Goal: Contribute content: Add original content to the website for others to see

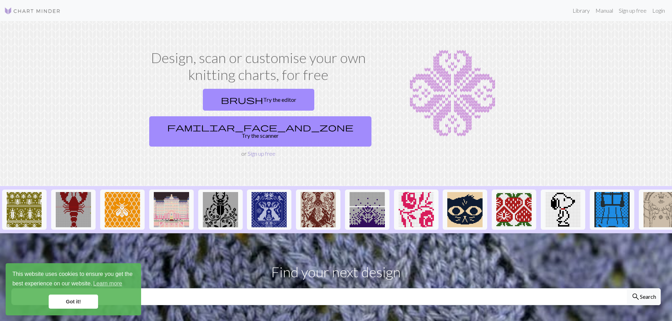
click at [261, 150] on link "Sign up free" at bounding box center [262, 153] width 28 height 7
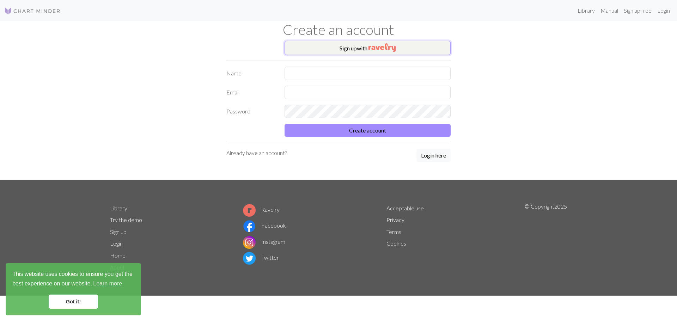
click at [386, 43] on button "Sign up with" at bounding box center [368, 48] width 166 height 14
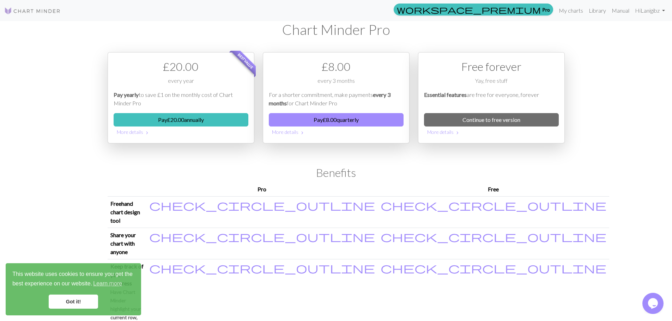
click at [77, 303] on link "Got it!" at bounding box center [73, 302] width 49 height 14
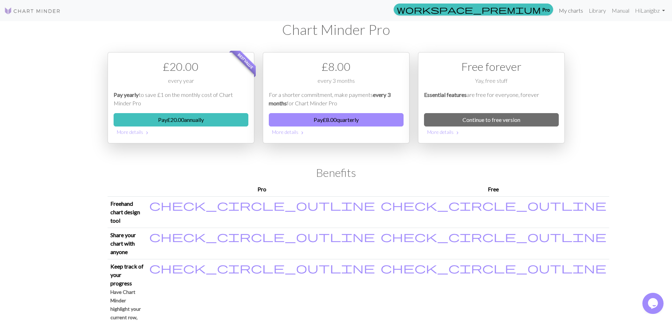
click at [568, 14] on link "My charts" at bounding box center [571, 11] width 30 height 14
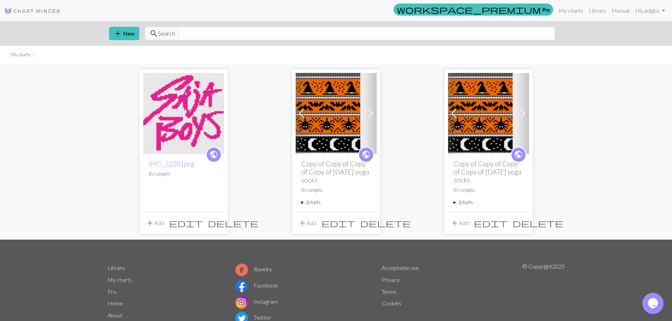
click at [371, 222] on span "delete" at bounding box center [385, 223] width 51 height 10
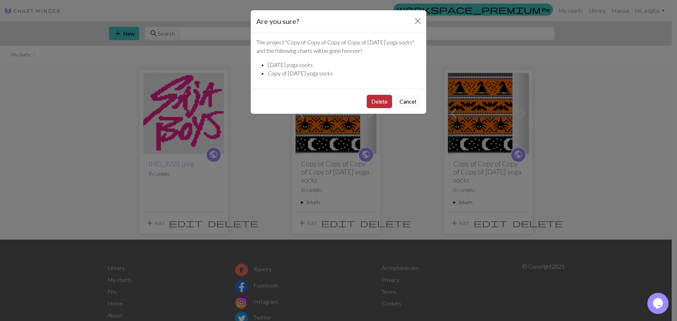
click at [384, 105] on button "Delete" at bounding box center [379, 101] width 25 height 13
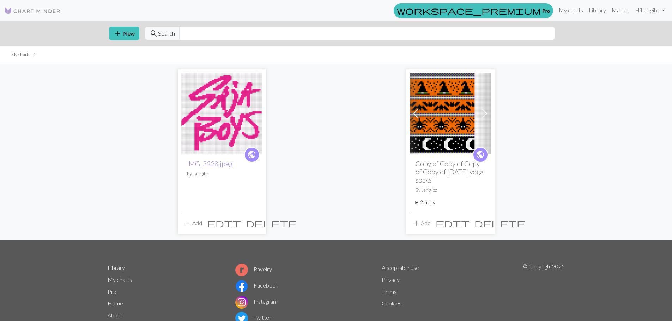
click at [484, 230] on div "add Add edit delete" at bounding box center [450, 223] width 81 height 22
click at [483, 224] on span "delete" at bounding box center [499, 223] width 51 height 10
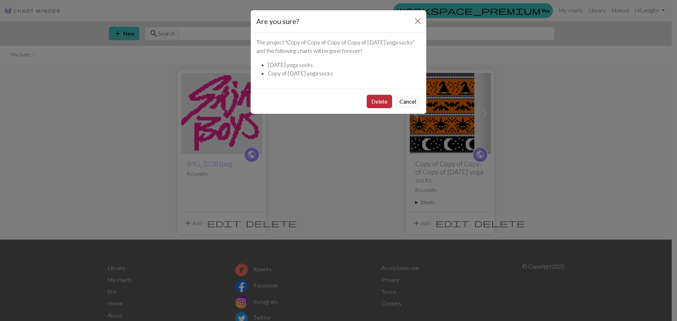
click at [373, 98] on button "Delete" at bounding box center [379, 101] width 25 height 13
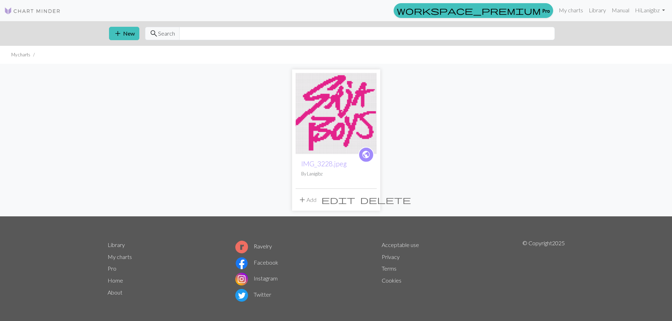
click at [463, 156] on div "public IMG_3228.jpeg By Lanigibz add Add edit delete" at bounding box center [336, 140] width 466 height 153
click at [355, 202] on span "edit" at bounding box center [338, 200] width 34 height 10
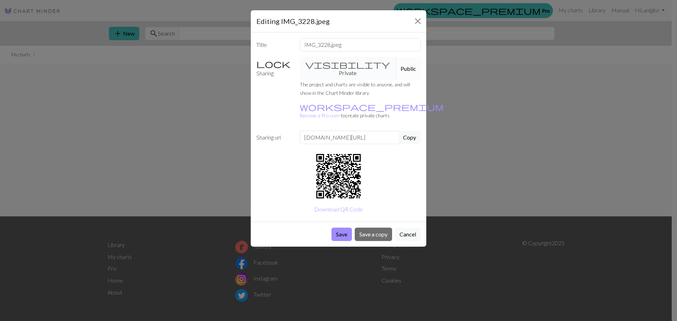
click at [394, 222] on div "Save Save a copy Cancel" at bounding box center [339, 234] width 176 height 25
click at [402, 228] on button "Cancel" at bounding box center [408, 234] width 26 height 13
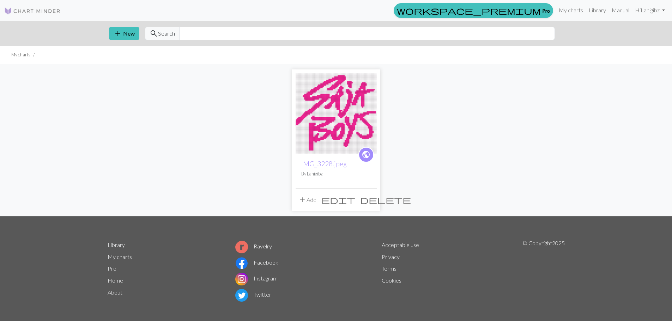
click at [313, 146] on img at bounding box center [336, 113] width 81 height 81
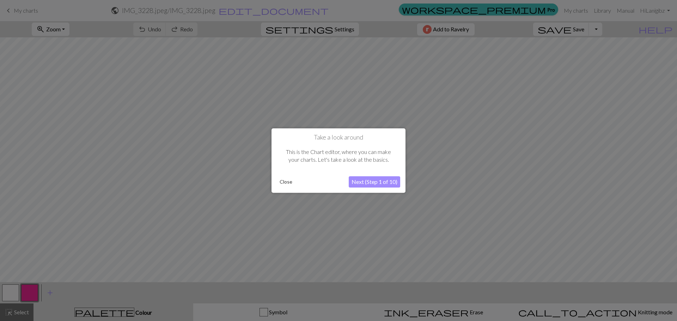
click at [281, 183] on button "Close" at bounding box center [286, 182] width 18 height 11
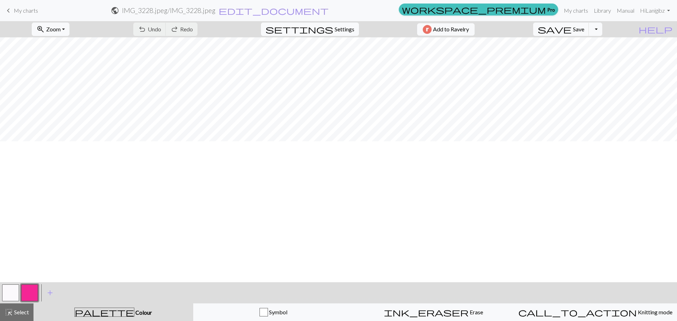
scroll to position [35, 0]
click at [22, 313] on span "Select" at bounding box center [21, 312] width 16 height 7
click at [602, 30] on button "Toggle Dropdown" at bounding box center [595, 29] width 13 height 13
click at [602, 29] on button "Toggle Dropdown" at bounding box center [595, 29] width 13 height 13
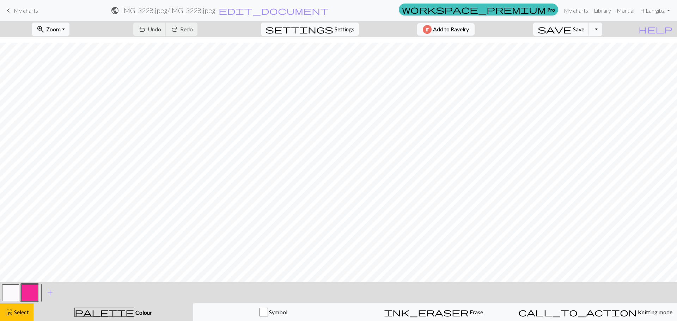
click at [216, 11] on h2 "IMG_3228.jpeg / IMG_3228.jpeg" at bounding box center [168, 10] width 93 height 8
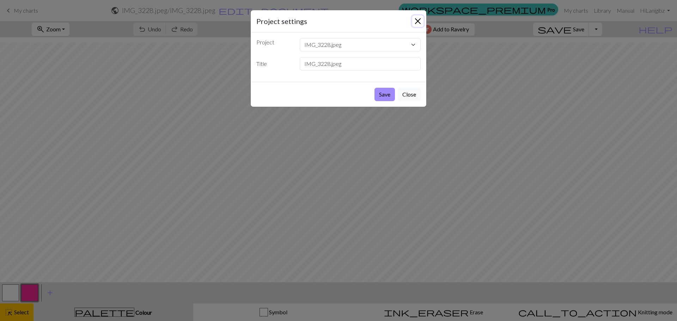
click at [416, 22] on button "Close" at bounding box center [417, 21] width 11 height 11
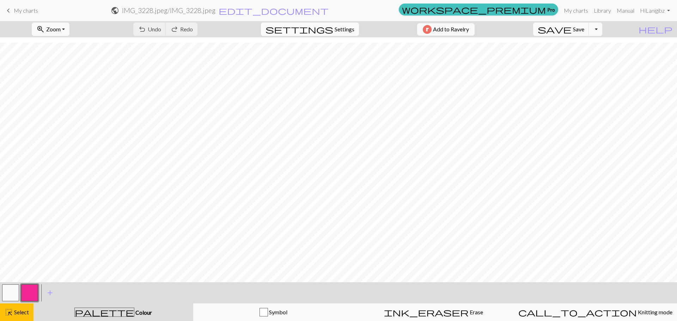
click at [335, 27] on span "Settings" at bounding box center [345, 29] width 20 height 8
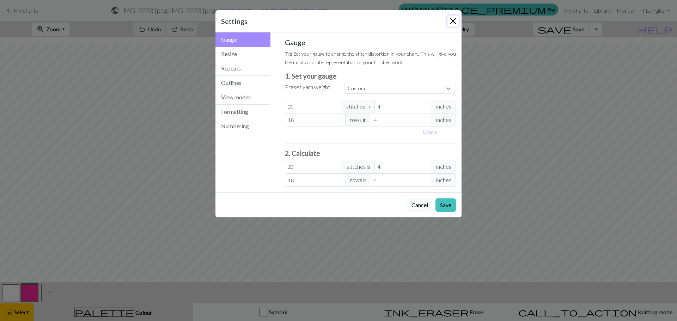
click at [450, 22] on button "Close" at bounding box center [453, 21] width 11 height 11
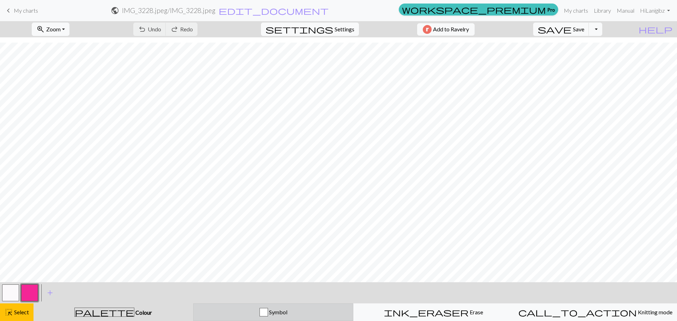
click at [281, 307] on button "Symbol" at bounding box center [273, 313] width 160 height 18
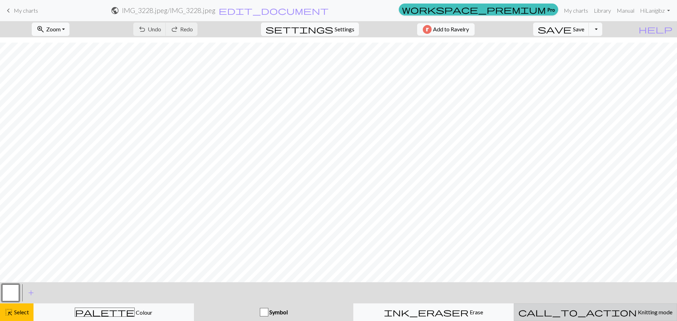
click at [581, 305] on button "call_to_action Knitting mode Knitting mode" at bounding box center [595, 313] width 163 height 18
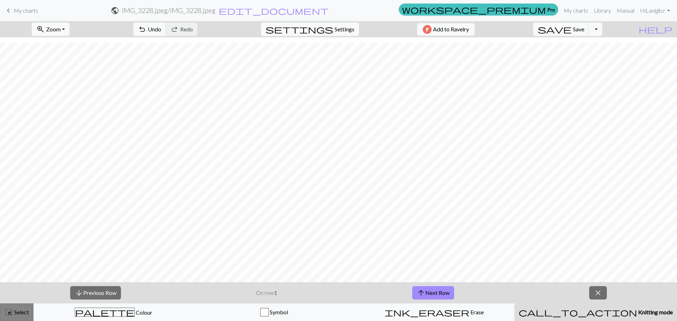
click at [16, 316] on div "highlight_alt Select Select" at bounding box center [17, 312] width 24 height 8
click at [69, 30] on button "zoom_in Zoom Zoom" at bounding box center [51, 29] width 38 height 13
click at [61, 40] on button "Fit all" at bounding box center [60, 44] width 56 height 11
click at [61, 30] on span "Zoom" at bounding box center [53, 29] width 14 height 7
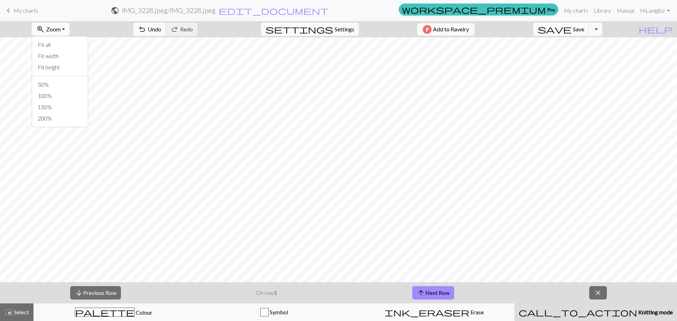
click at [69, 30] on button "zoom_in Zoom Zoom" at bounding box center [51, 29] width 38 height 13
click at [30, 14] on link "keyboard_arrow_left My charts" at bounding box center [21, 11] width 34 height 12
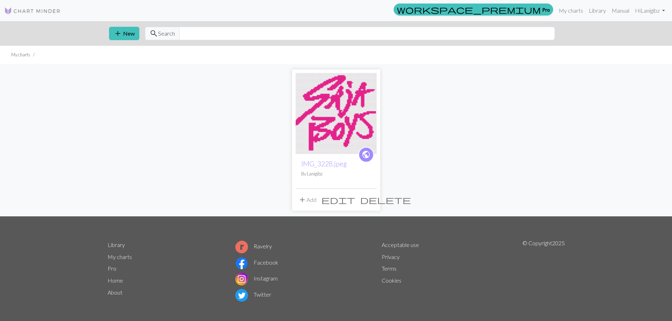
click at [355, 201] on span "edit" at bounding box center [338, 200] width 34 height 10
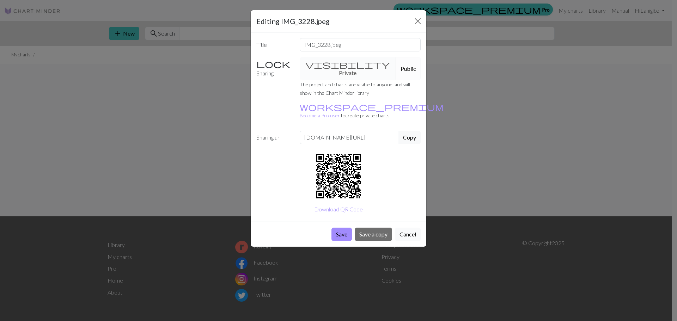
click at [407, 228] on button "Cancel" at bounding box center [408, 234] width 26 height 13
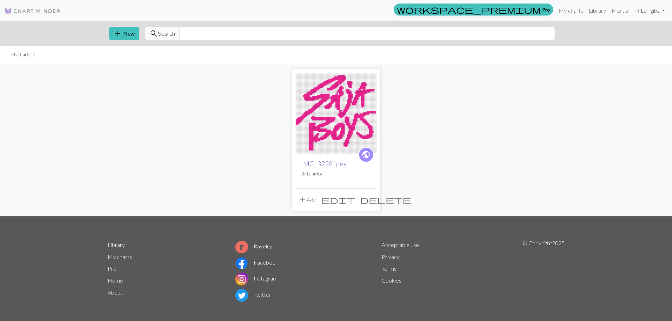
click at [311, 162] on link "IMG_3228.jpeg" at bounding box center [324, 164] width 46 height 8
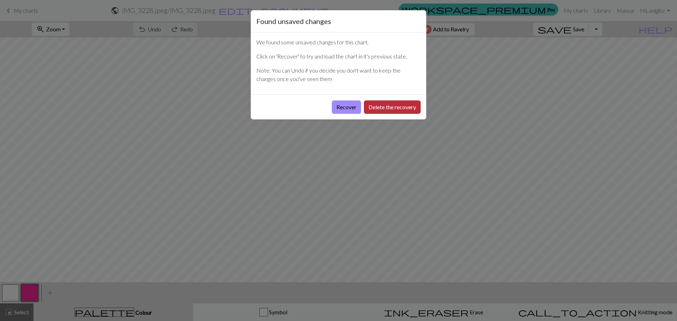
click at [386, 107] on button "Delete the recovery" at bounding box center [392, 107] width 57 height 13
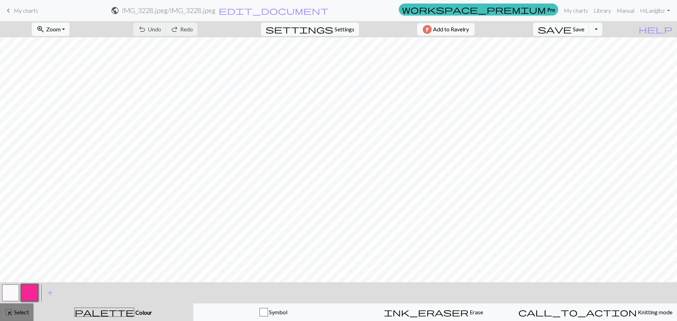
click at [16, 309] on div "highlight_alt Select Select" at bounding box center [17, 312] width 24 height 8
click at [69, 32] on button "zoom_in Zoom Zoom" at bounding box center [51, 29] width 38 height 13
click at [75, 47] on button "Fit all" at bounding box center [60, 44] width 56 height 11
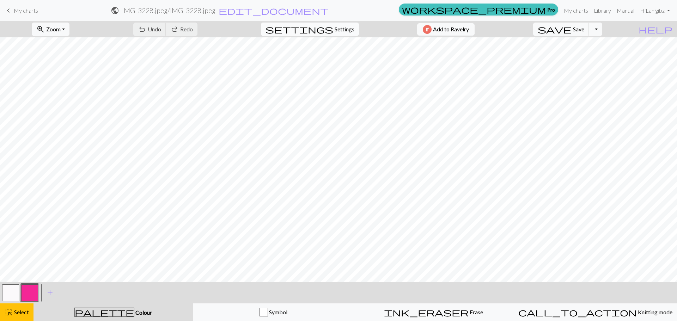
click at [341, 27] on span "Settings" at bounding box center [345, 29] width 20 height 8
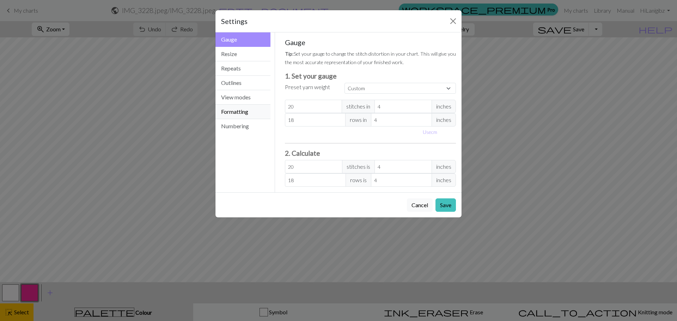
click at [234, 114] on button "Formatting" at bounding box center [243, 112] width 55 height 14
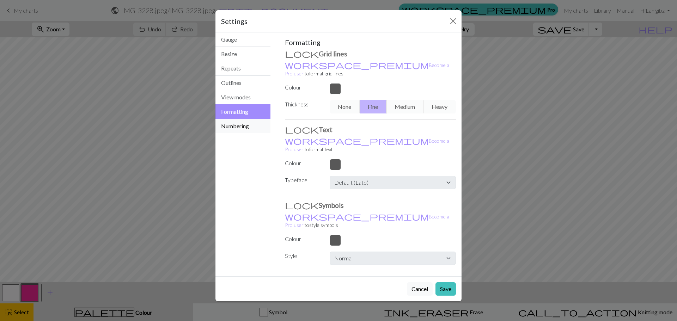
click at [237, 128] on button "Numbering" at bounding box center [243, 126] width 55 height 14
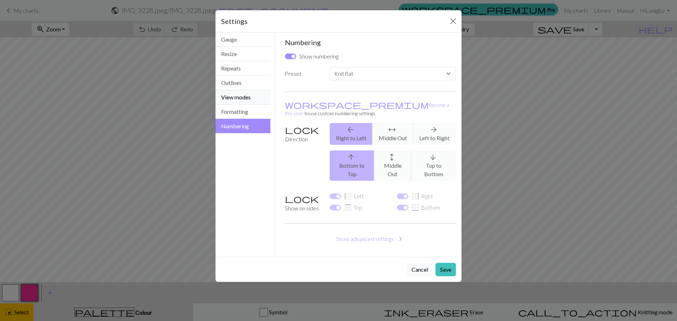
click at [234, 93] on button "View modes" at bounding box center [243, 97] width 55 height 14
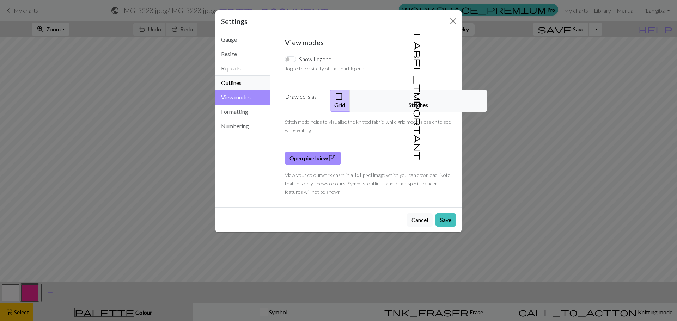
click at [232, 85] on button "Outlines" at bounding box center [243, 83] width 55 height 14
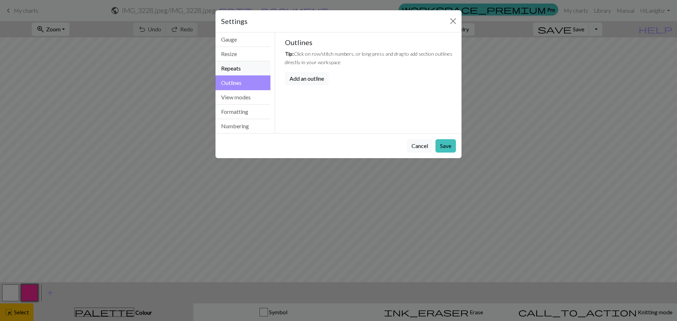
click at [232, 74] on button "Repeats" at bounding box center [243, 68] width 55 height 14
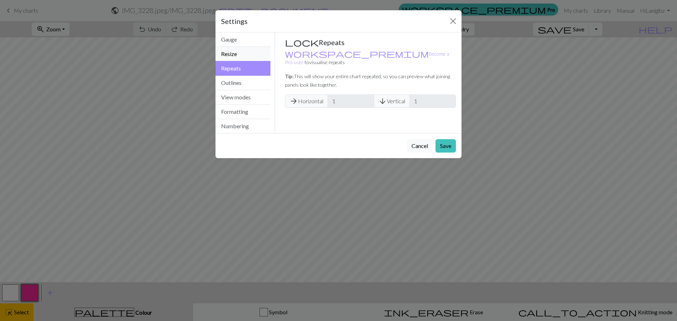
click at [229, 57] on button "Resize" at bounding box center [243, 54] width 55 height 14
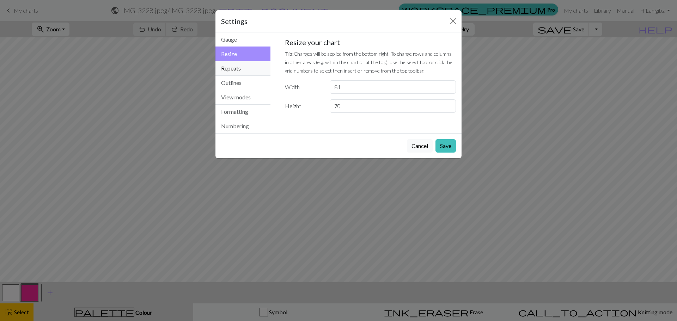
click at [231, 63] on button "Repeats" at bounding box center [243, 68] width 55 height 14
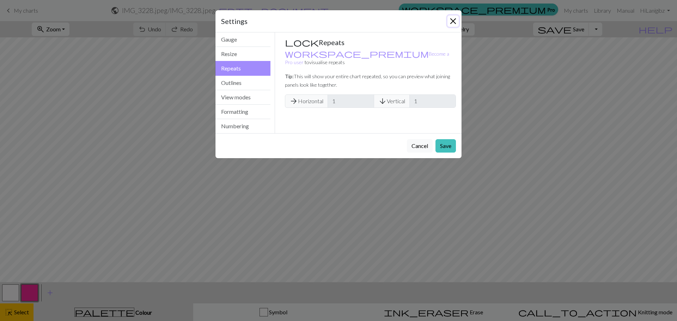
click at [452, 23] on button "Close" at bounding box center [453, 21] width 11 height 11
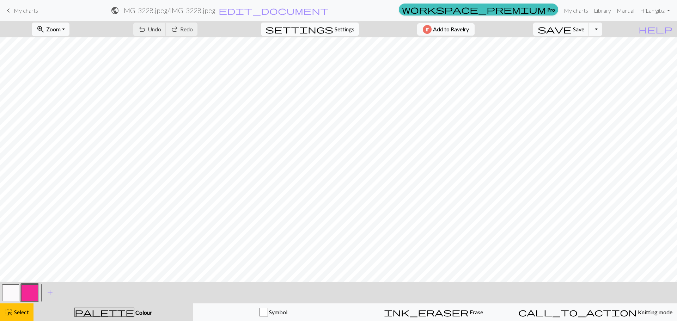
click at [329, 35] on button "settings Settings" at bounding box center [310, 29] width 98 height 13
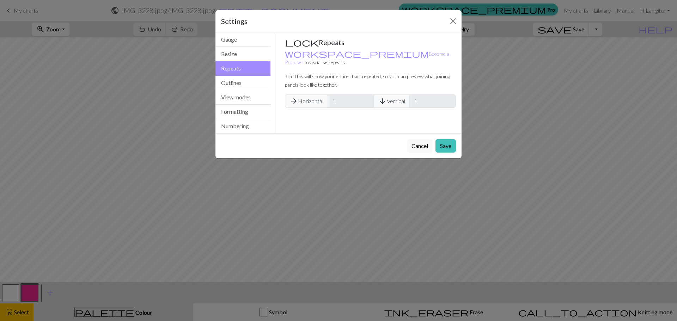
click at [411, 36] on div "Gauge Tip: Set your gauge to change the stitch distortion in your chart. This w…" at bounding box center [370, 72] width 183 height 81
click at [458, 18] on button "Close" at bounding box center [453, 21] width 11 height 11
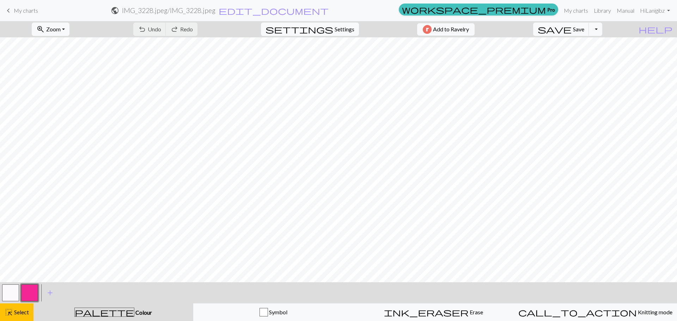
click at [184, 30] on div "undo Undo Undo redo Redo Redo" at bounding box center [165, 29] width 75 height 16
click at [346, 26] on span "Settings" at bounding box center [345, 29] width 20 height 8
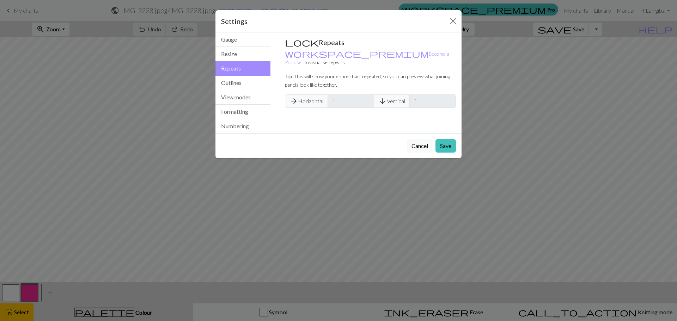
click at [559, 122] on div "Settings Repeats Gauge Resize Repeats Outlines View modes Formatting Numbering …" at bounding box center [338, 160] width 677 height 321
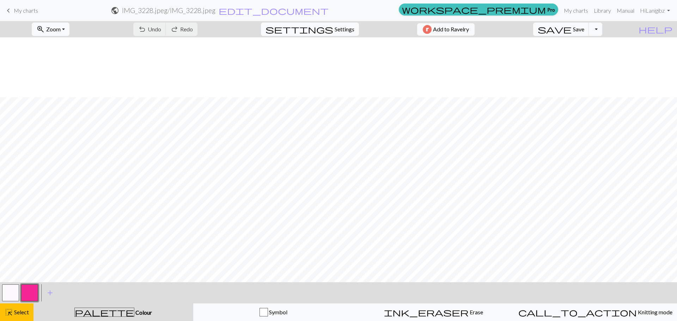
scroll to position [60, 0]
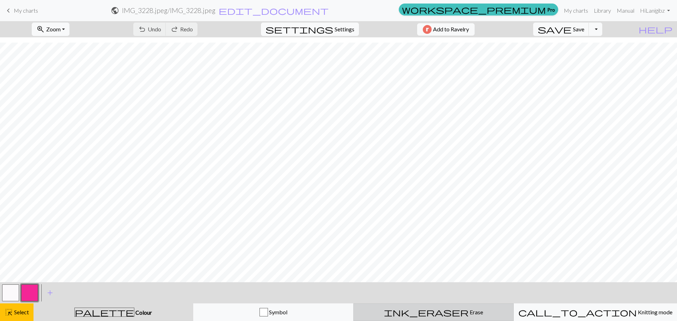
click at [470, 318] on button "ink_eraser Erase Erase" at bounding box center [433, 313] width 160 height 18
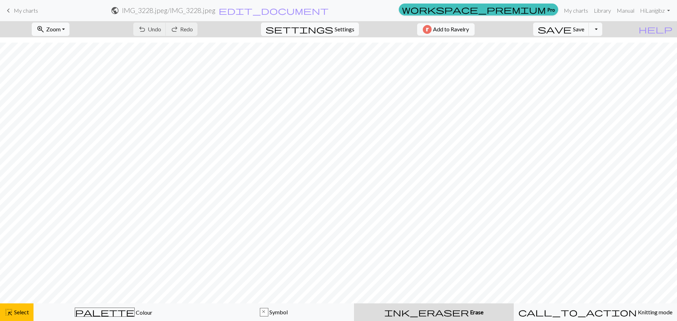
scroll to position [39, 0]
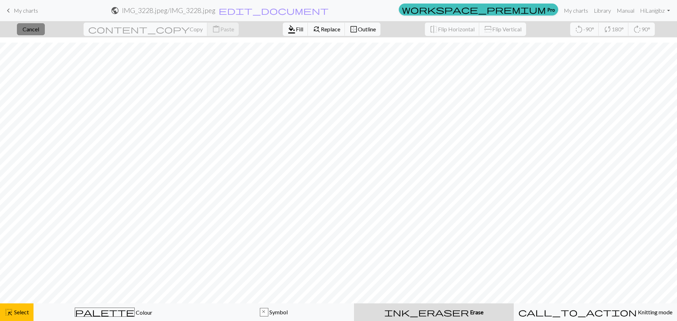
click at [28, 30] on button "close Cancel" at bounding box center [31, 29] width 28 height 12
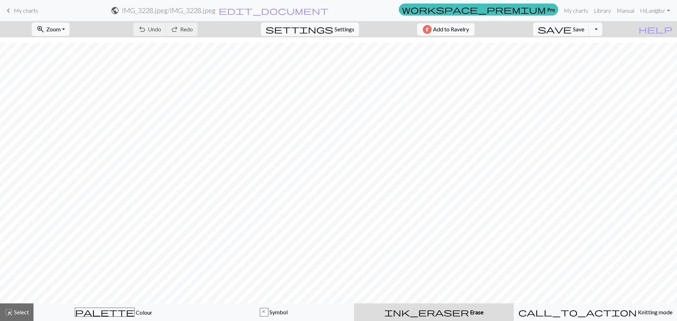
click at [448, 308] on div "ink_eraser Erase Erase" at bounding box center [433, 312] width 151 height 8
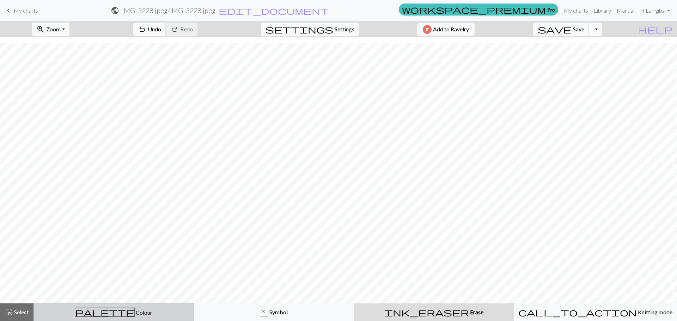
click at [112, 320] on button "palette Colour Colour" at bounding box center [114, 313] width 160 height 18
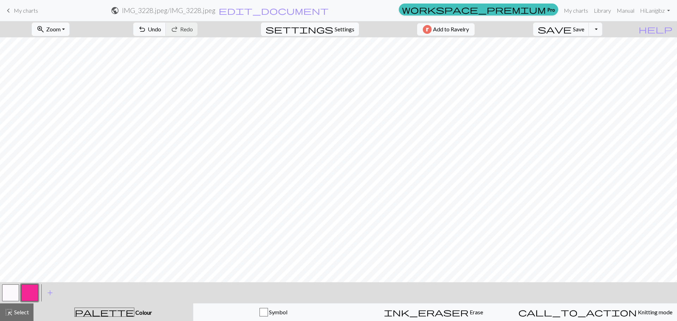
click at [26, 292] on button "button" at bounding box center [29, 293] width 17 height 17
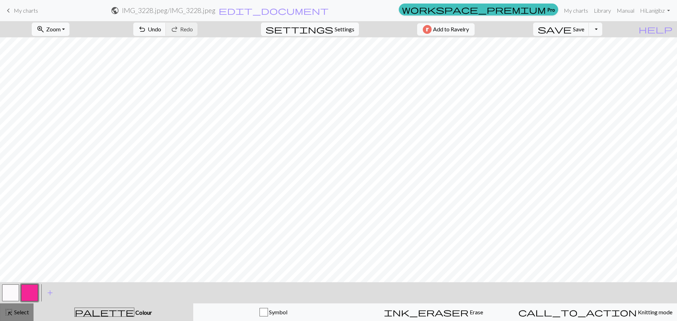
click at [17, 313] on span "Select" at bounding box center [21, 312] width 16 height 7
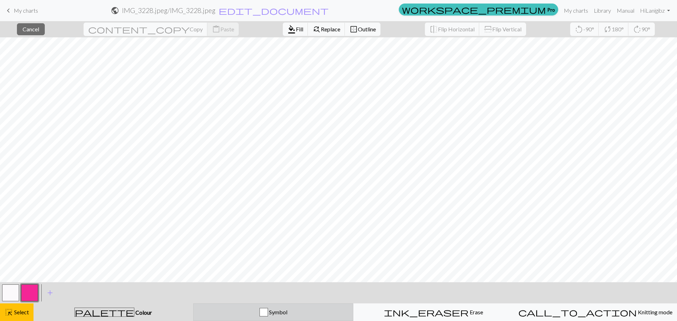
click at [277, 314] on span "Symbol" at bounding box center [277, 312] width 19 height 7
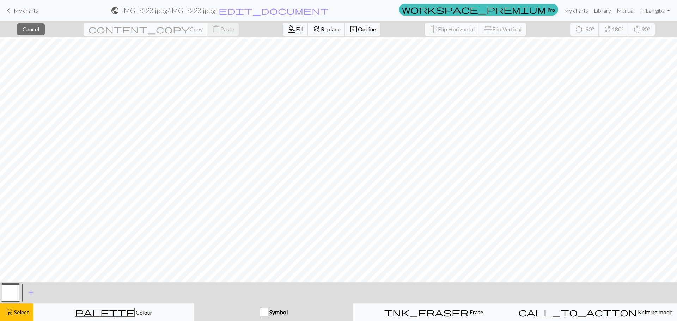
click at [265, 314] on div "button" at bounding box center [264, 312] width 8 height 8
click at [262, 314] on div "button" at bounding box center [264, 312] width 8 height 8
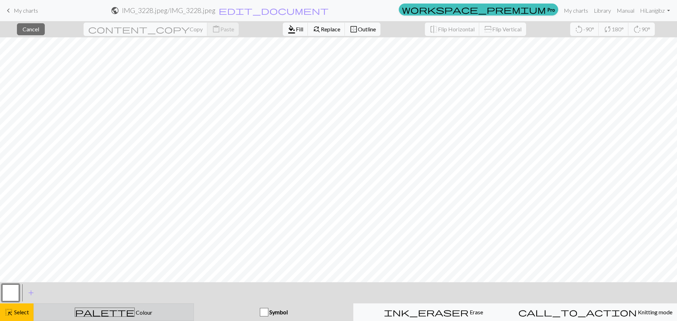
drag, startPoint x: 105, startPoint y: 314, endPoint x: 29, endPoint y: 305, distance: 76.7
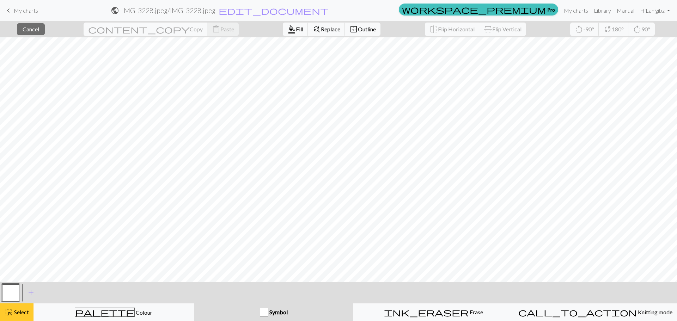
click at [104, 314] on span "palette" at bounding box center [104, 313] width 59 height 10
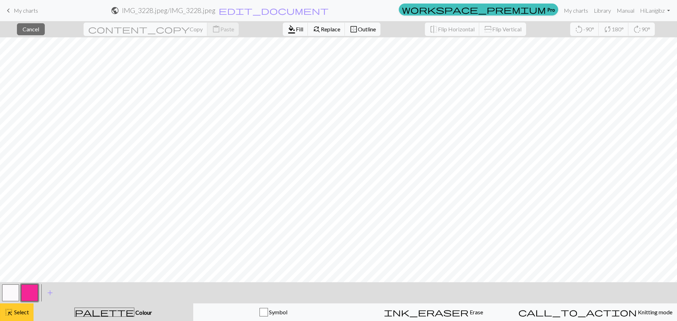
click at [10, 311] on span "highlight_alt" at bounding box center [9, 313] width 8 height 10
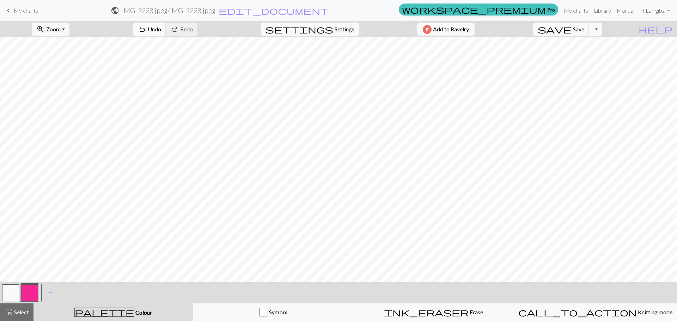
click at [166, 31] on button "undo Undo Undo" at bounding box center [149, 29] width 33 height 13
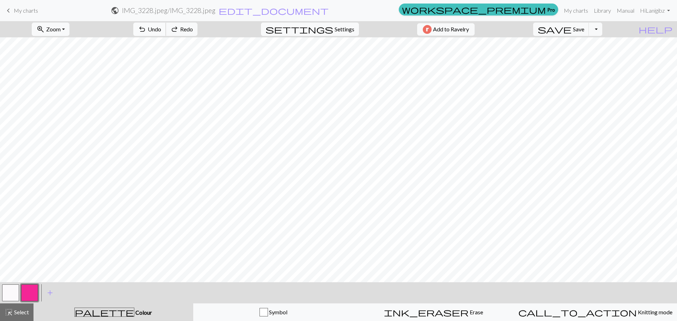
click at [166, 31] on button "undo Undo Undo" at bounding box center [149, 29] width 33 height 13
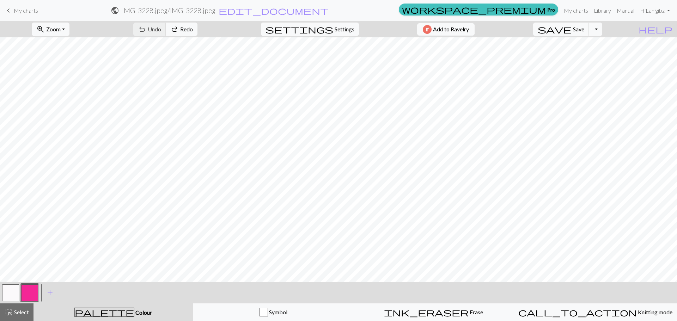
click at [180, 31] on div "undo Undo Undo redo Redo Redo" at bounding box center [165, 29] width 75 height 16
click at [183, 29] on div "undo Undo Undo redo Redo Redo" at bounding box center [165, 29] width 75 height 16
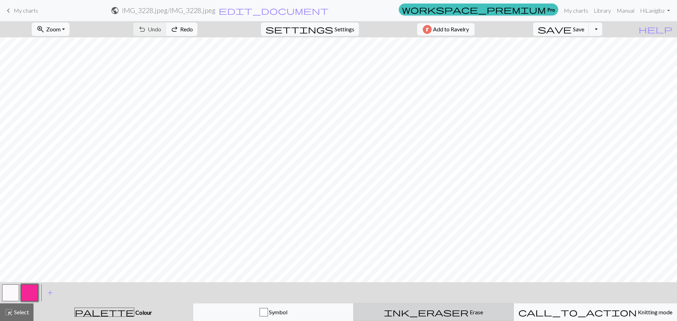
click at [423, 318] on button "ink_eraser Erase Erase" at bounding box center [433, 313] width 160 height 18
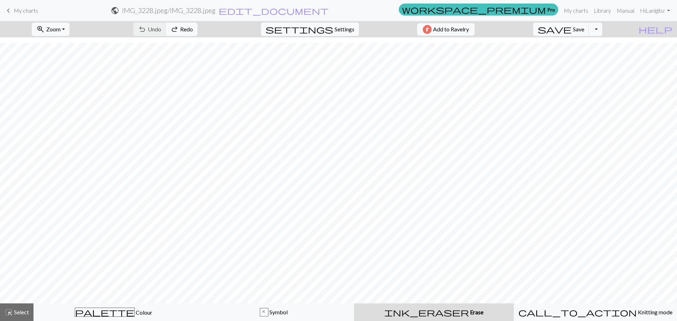
click at [469, 310] on span "Erase" at bounding box center [476, 312] width 14 height 7
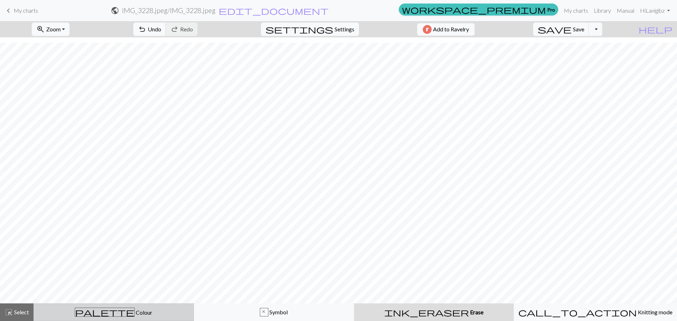
click at [90, 308] on div "palette Colour Colour" at bounding box center [113, 312] width 151 height 9
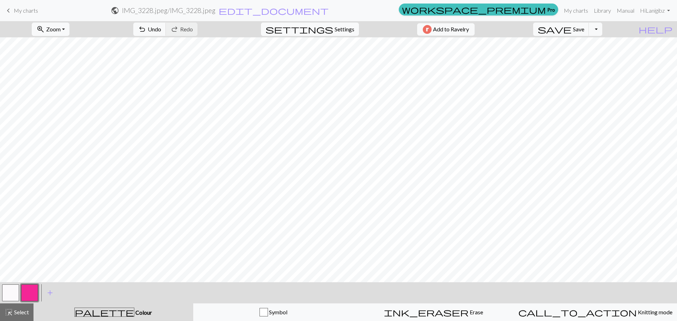
click at [32, 292] on button "button" at bounding box center [29, 293] width 17 height 17
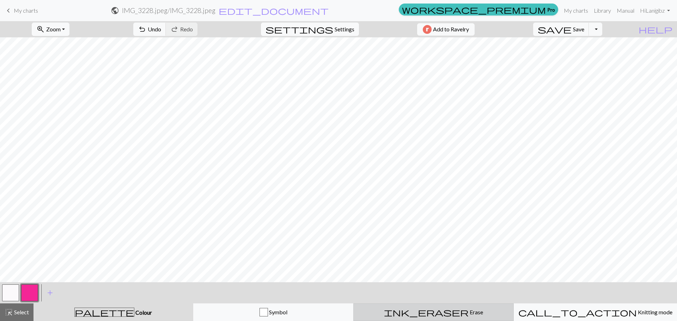
click at [469, 312] on span "Erase" at bounding box center [476, 312] width 14 height 7
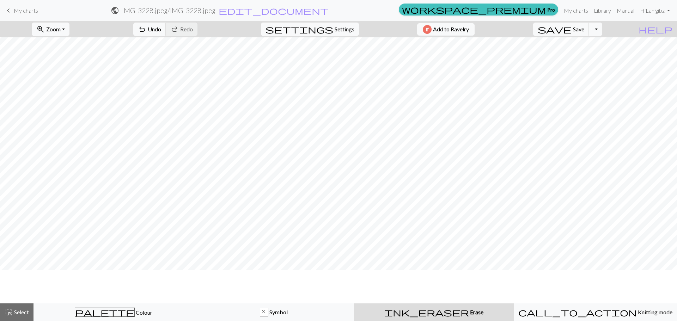
scroll to position [0, 0]
click at [584, 26] on span "Save" at bounding box center [578, 29] width 11 height 7
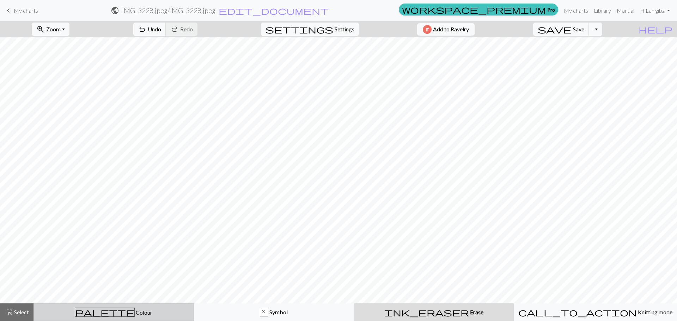
click at [122, 317] on div "palette Colour Colour" at bounding box center [113, 312] width 151 height 9
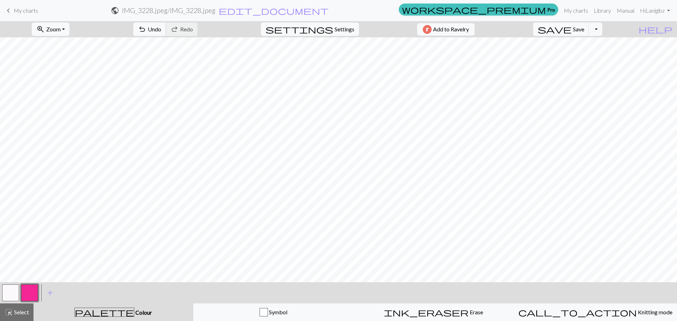
click at [28, 292] on button "button" at bounding box center [29, 293] width 17 height 17
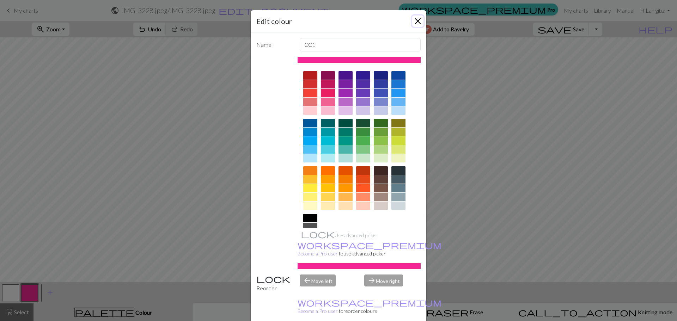
click at [413, 22] on button "Close" at bounding box center [417, 21] width 11 height 11
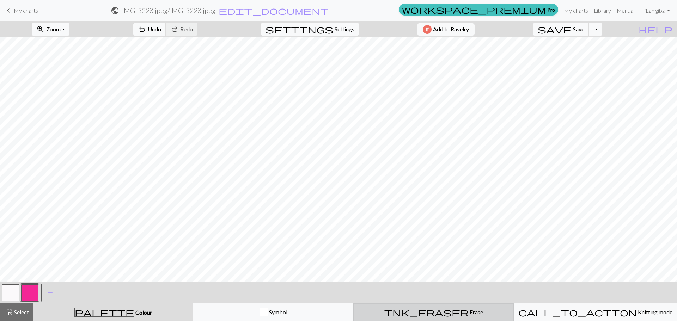
click at [420, 313] on div "ink_eraser Erase Erase" at bounding box center [433, 312] width 151 height 8
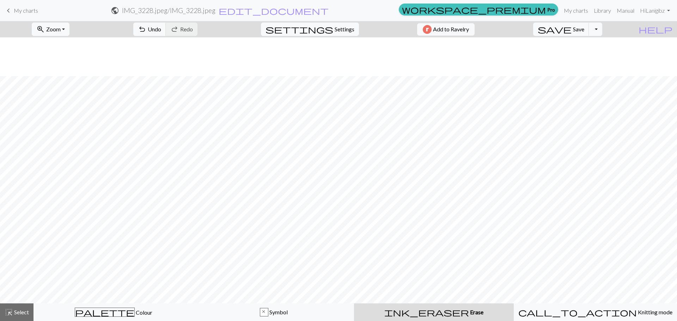
scroll to position [39, 0]
click at [574, 33] on button "save Save Save" at bounding box center [561, 29] width 56 height 13
click at [7, 11] on div "Chart saved" at bounding box center [338, 14] width 677 height 28
click at [29, 13] on span "My charts" at bounding box center [26, 10] width 24 height 7
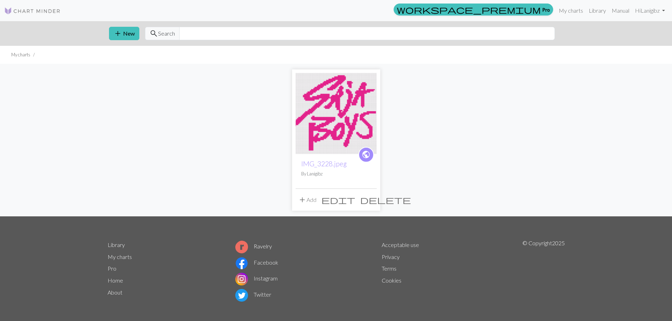
drag, startPoint x: 323, startPoint y: 149, endPoint x: 466, endPoint y: 147, distance: 142.9
click at [480, 146] on div "public IMG_3228.jpeg By Lanigibz add Add edit delete" at bounding box center [336, 140] width 466 height 153
click at [366, 159] on span "public" at bounding box center [366, 154] width 9 height 11
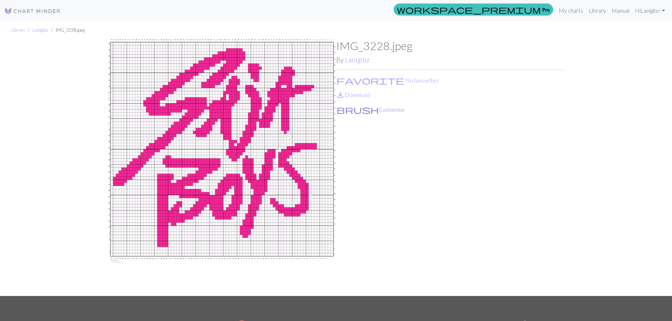
click at [356, 109] on button "brush Customise" at bounding box center [370, 109] width 69 height 9
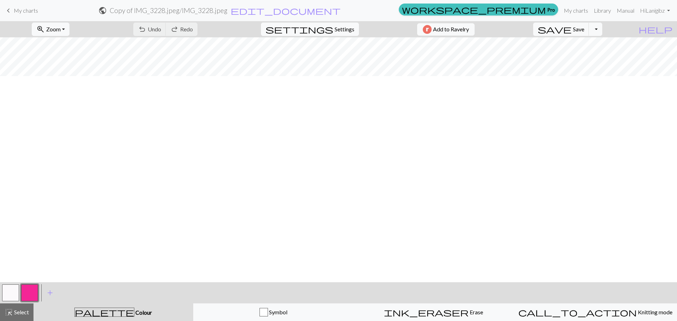
scroll to position [131, 0]
click at [10, 312] on span "highlight_alt" at bounding box center [9, 313] width 8 height 10
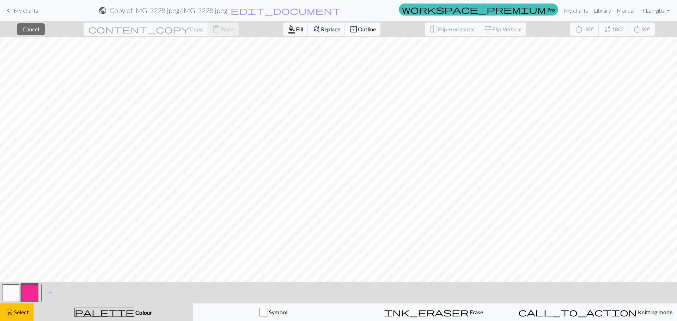
click at [350, 26] on span "border_outer" at bounding box center [354, 29] width 8 height 10
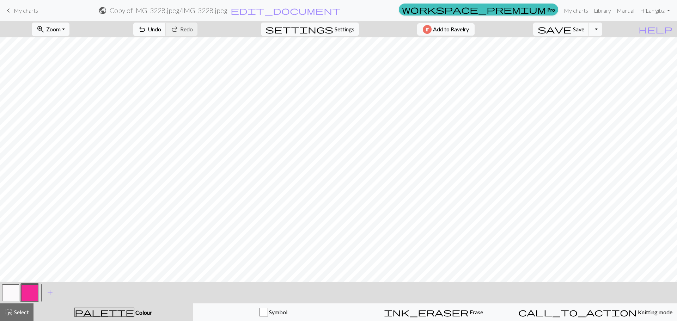
click at [161, 29] on span "Undo" at bounding box center [154, 29] width 13 height 7
click at [22, 310] on span "Select" at bounding box center [21, 312] width 16 height 7
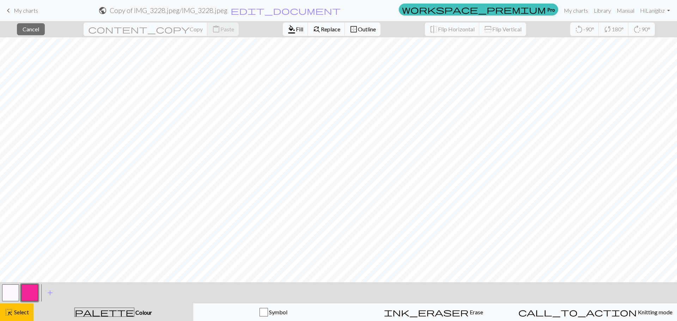
click at [358, 29] on span "Outline" at bounding box center [367, 29] width 18 height 7
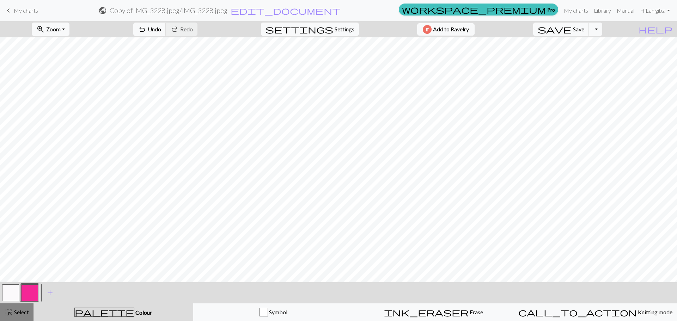
click at [10, 315] on span "highlight_alt" at bounding box center [9, 313] width 8 height 10
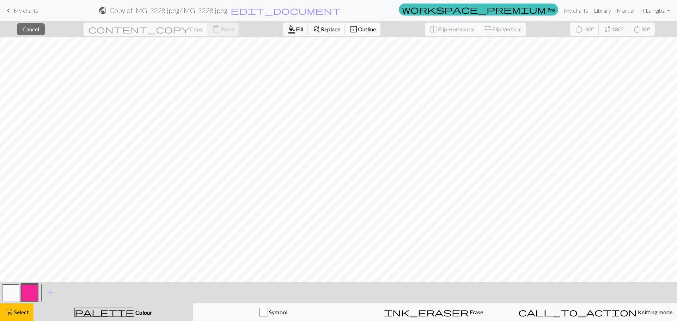
click at [358, 31] on span "Outline" at bounding box center [367, 29] width 18 height 7
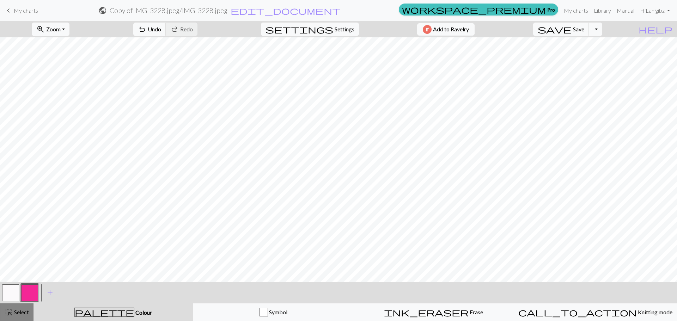
click at [20, 312] on span "Select" at bounding box center [21, 312] width 16 height 7
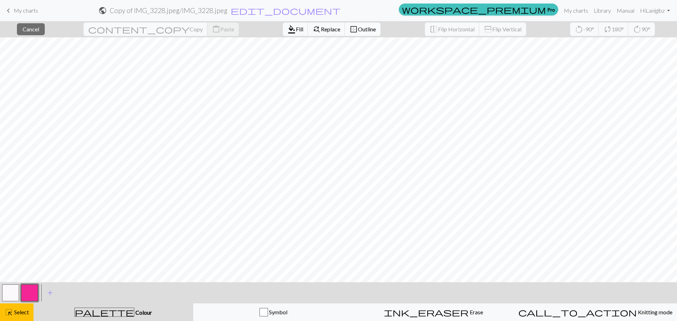
click at [358, 28] on span "Outline" at bounding box center [367, 29] width 18 height 7
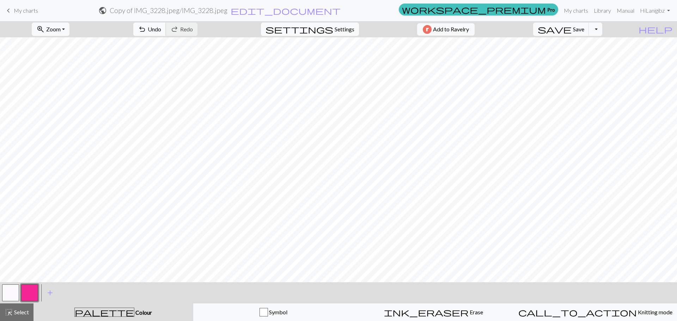
click at [161, 29] on span "Undo" at bounding box center [154, 29] width 13 height 7
click at [10, 315] on span "highlight_alt" at bounding box center [9, 313] width 8 height 10
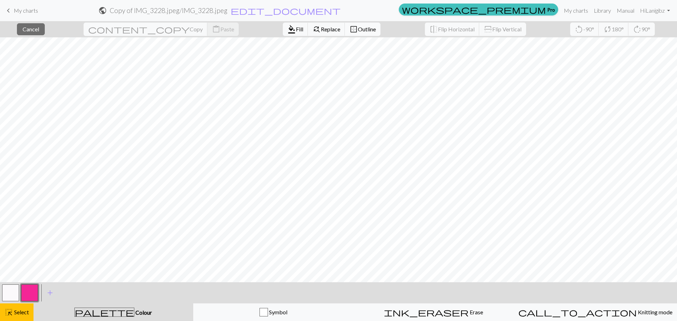
click at [345, 35] on button "border_outer Outline" at bounding box center [363, 29] width 36 height 13
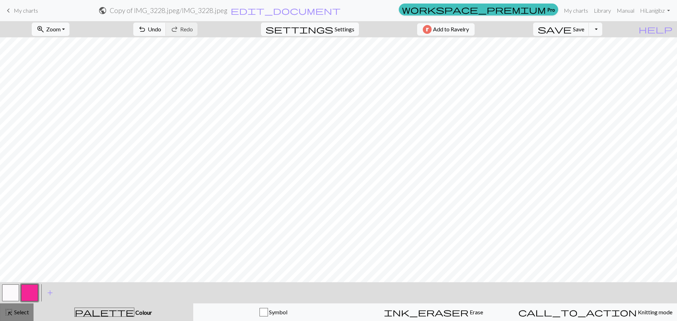
click at [23, 316] on div "highlight_alt Select Select" at bounding box center [17, 312] width 24 height 8
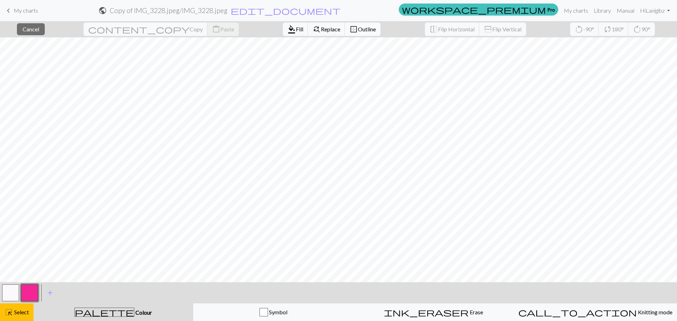
click at [358, 27] on span "Outline" at bounding box center [367, 29] width 18 height 7
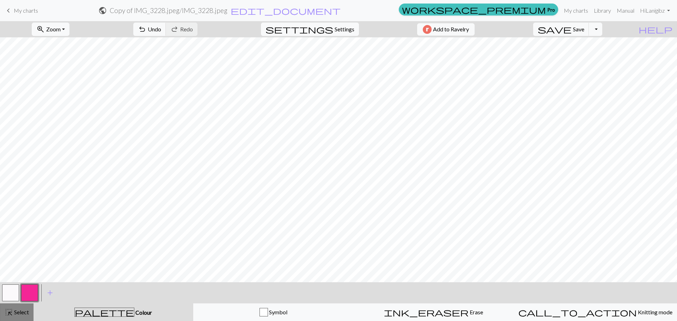
click at [16, 317] on button "highlight_alt Select Select" at bounding box center [17, 313] width 34 height 18
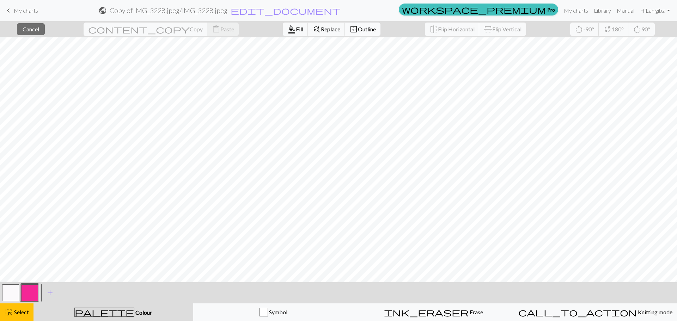
click at [358, 31] on span "Outline" at bounding box center [367, 29] width 18 height 7
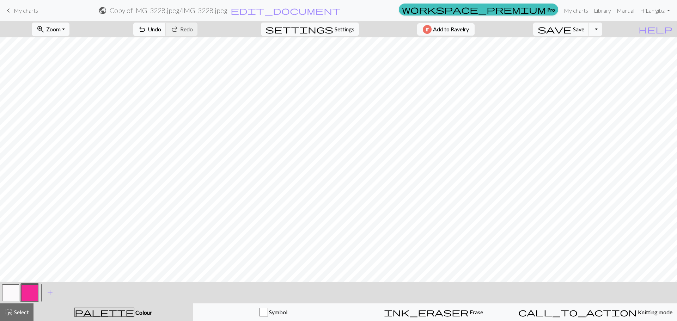
click at [161, 28] on span "Undo" at bounding box center [154, 29] width 13 height 7
click at [174, 21] on div "undo Undo Undo redo Redo Redo" at bounding box center [165, 29] width 75 height 16
click at [146, 26] on span "undo" at bounding box center [142, 29] width 8 height 10
click at [25, 317] on button "highlight_alt Select Select" at bounding box center [17, 313] width 34 height 18
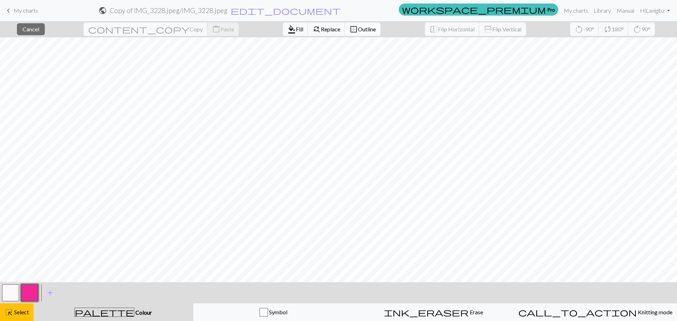
click at [345, 24] on button "border_outer Outline" at bounding box center [363, 29] width 36 height 13
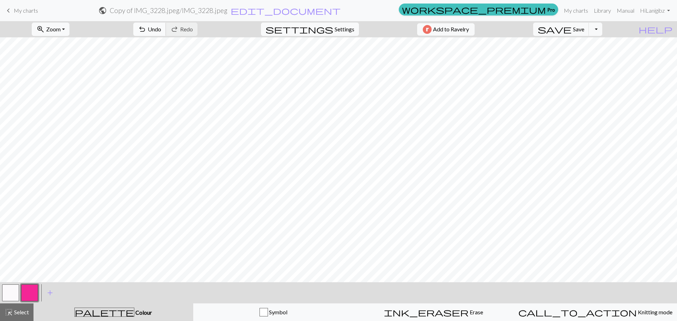
click at [161, 26] on span "Undo" at bounding box center [154, 29] width 13 height 7
click at [20, 314] on span "Select" at bounding box center [21, 312] width 16 height 7
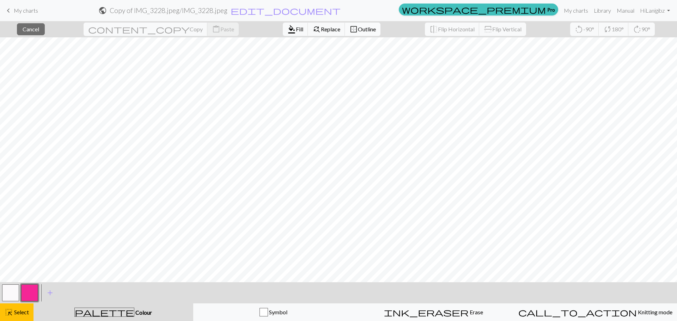
click at [358, 26] on span "Outline" at bounding box center [367, 29] width 18 height 7
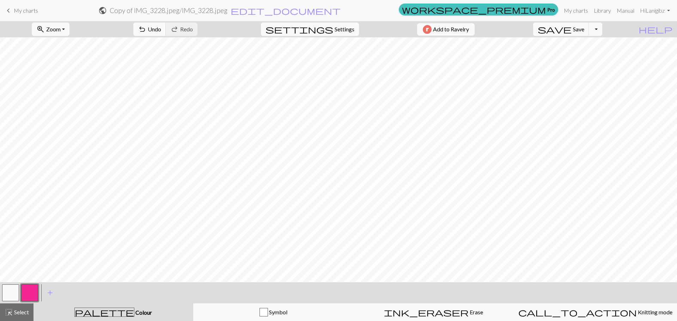
click at [17, 313] on span "Select" at bounding box center [21, 312] width 16 height 7
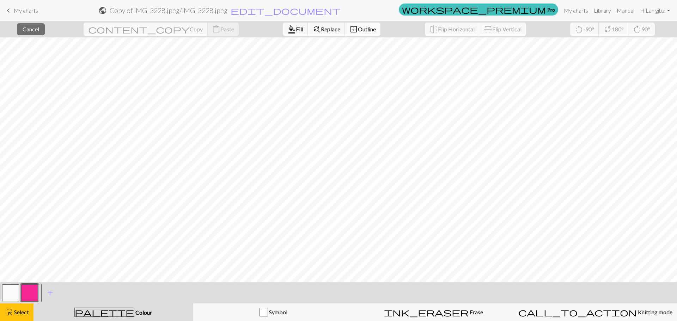
click at [345, 24] on button "border_outer Outline" at bounding box center [363, 29] width 36 height 13
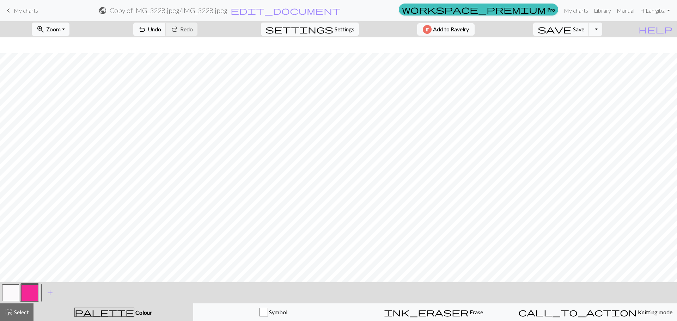
scroll to position [236, 0]
click at [4, 294] on button "button" at bounding box center [10, 293] width 17 height 17
click at [10, 295] on button "button" at bounding box center [10, 293] width 17 height 17
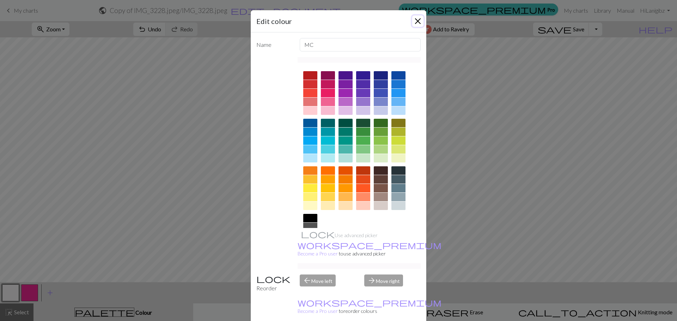
click at [419, 18] on button "Close" at bounding box center [417, 21] width 11 height 11
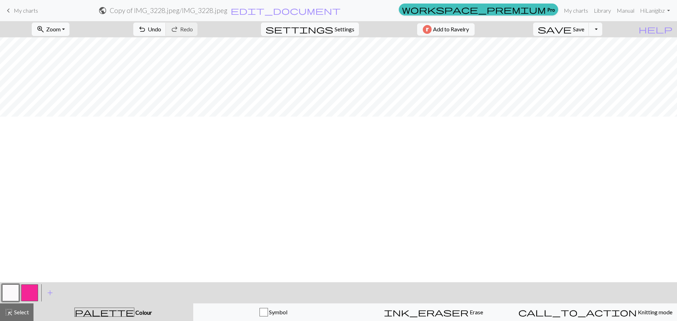
scroll to position [0, 0]
click at [572, 33] on span "save" at bounding box center [555, 29] width 34 height 10
click at [61, 29] on span "Zoom" at bounding box center [53, 29] width 14 height 7
click at [62, 57] on button "Fit width" at bounding box center [60, 55] width 56 height 11
click at [61, 30] on span "Zoom" at bounding box center [53, 29] width 14 height 7
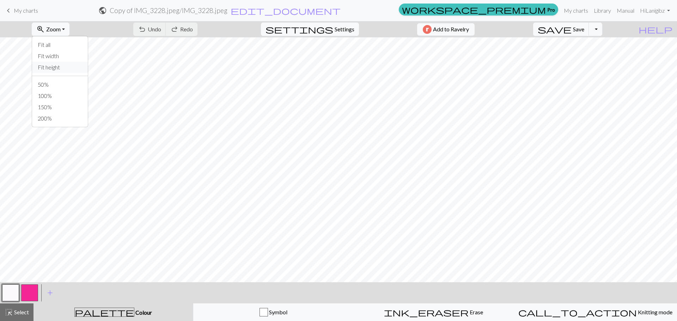
click at [61, 68] on button "Fit height" at bounding box center [60, 67] width 56 height 11
click at [6, 293] on button "button" at bounding box center [10, 293] width 17 height 17
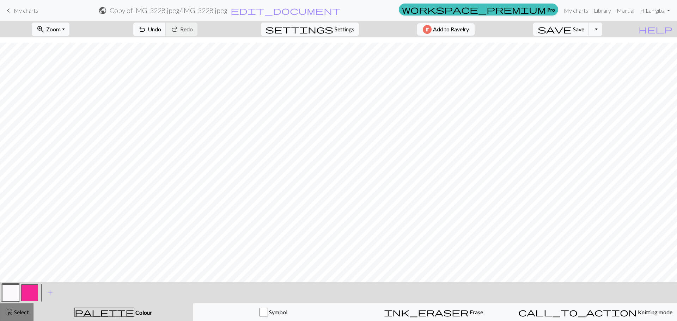
click at [3, 312] on button "highlight_alt Select Select" at bounding box center [17, 313] width 34 height 18
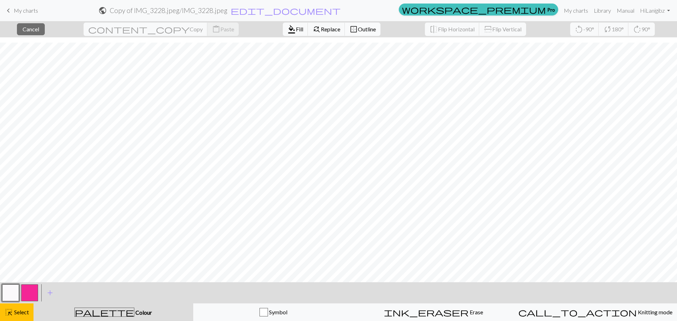
click at [345, 34] on button "border_outer Outline" at bounding box center [363, 29] width 36 height 13
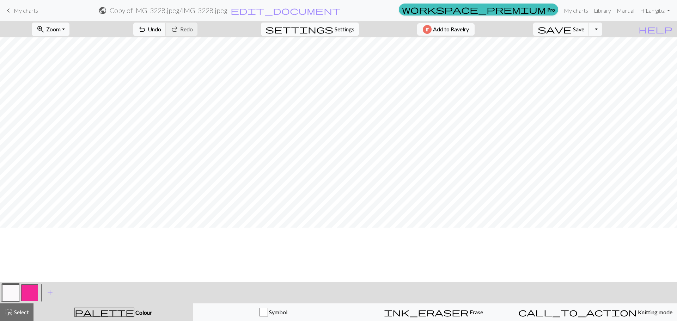
scroll to position [0, 0]
click at [21, 293] on div at bounding box center [29, 293] width 19 height 19
click at [32, 290] on button "button" at bounding box center [29, 293] width 17 height 17
click at [14, 296] on button "button" at bounding box center [10, 293] width 17 height 17
click at [572, 29] on span "save" at bounding box center [555, 29] width 34 height 10
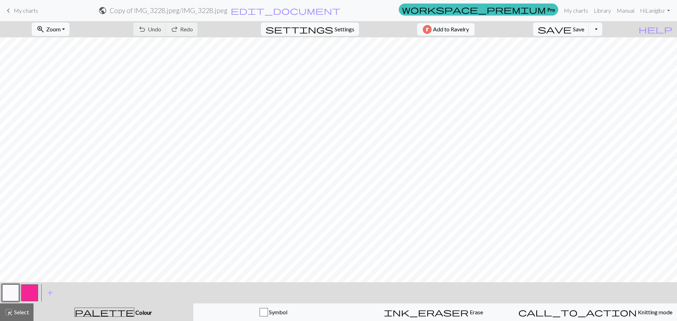
click at [16, 293] on button "button" at bounding box center [10, 293] width 17 height 17
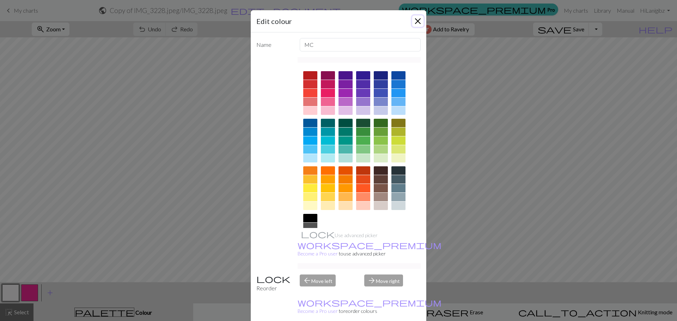
click at [418, 20] on button "Close" at bounding box center [417, 21] width 11 height 11
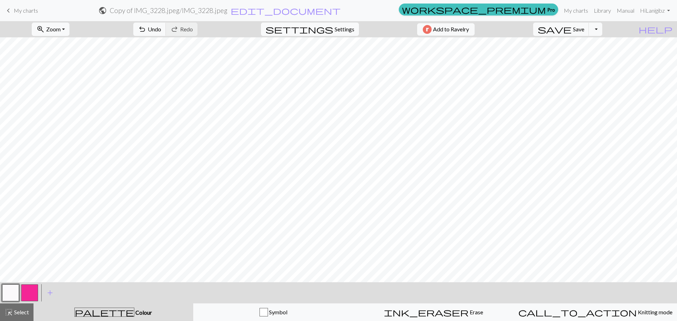
click at [33, 292] on button "button" at bounding box center [29, 293] width 17 height 17
click at [13, 293] on button "button" at bounding box center [10, 293] width 17 height 17
click at [25, 289] on button "button" at bounding box center [29, 293] width 17 height 17
click at [20, 293] on div at bounding box center [10, 293] width 19 height 19
click at [13, 288] on button "button" at bounding box center [10, 293] width 17 height 17
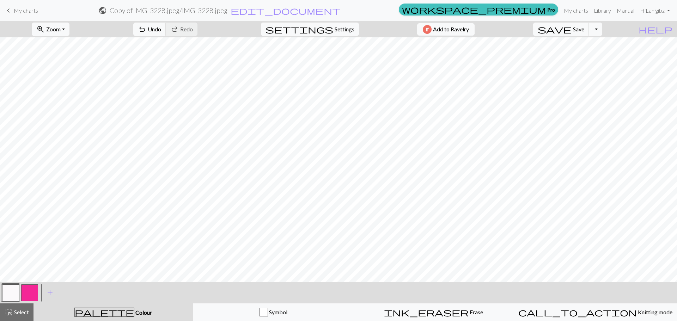
click at [13, 293] on button "button" at bounding box center [10, 293] width 17 height 17
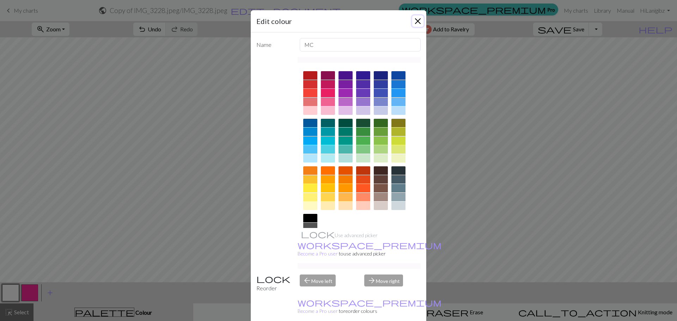
drag, startPoint x: 416, startPoint y: 17, endPoint x: 400, endPoint y: 32, distance: 22.2
click at [417, 17] on button "Close" at bounding box center [417, 21] width 11 height 11
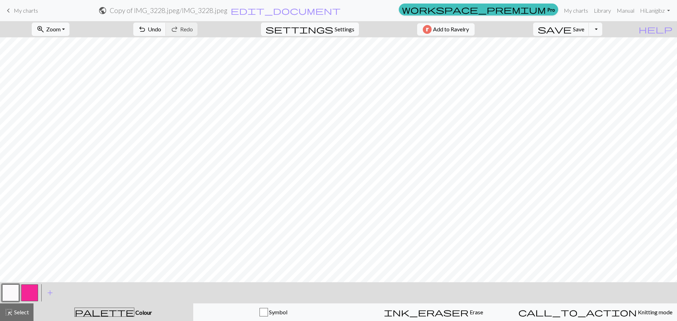
click at [28, 298] on button "button" at bounding box center [29, 293] width 17 height 17
click at [11, 296] on button "button" at bounding box center [10, 293] width 17 height 17
click at [28, 289] on button "button" at bounding box center [29, 293] width 17 height 17
click at [161, 27] on span "Undo" at bounding box center [154, 29] width 13 height 7
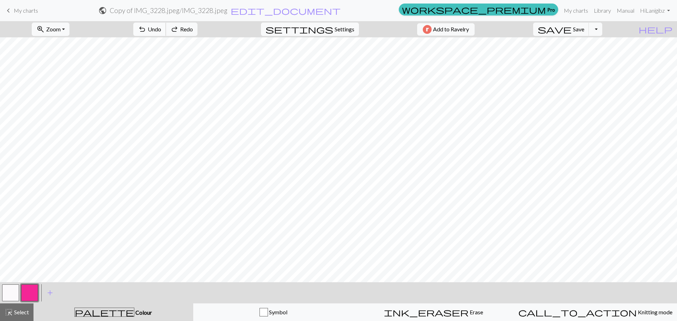
click at [161, 27] on span "Undo" at bounding box center [154, 29] width 13 height 7
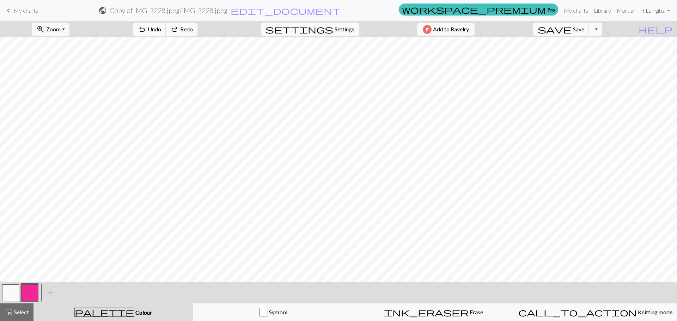
click at [161, 27] on span "Undo" at bounding box center [154, 29] width 13 height 7
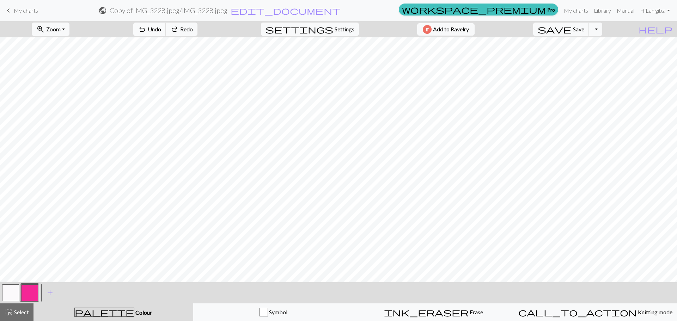
click at [161, 27] on span "Undo" at bounding box center [154, 29] width 13 height 7
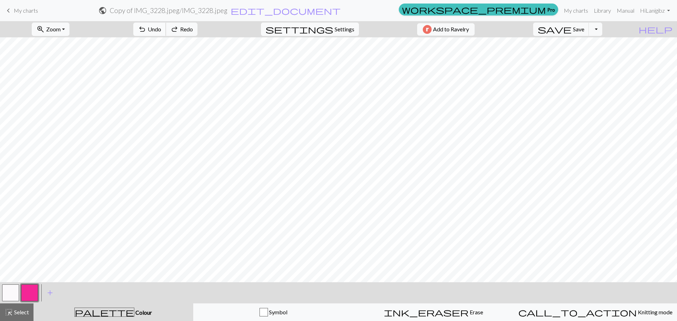
click at [161, 27] on span "Undo" at bounding box center [154, 29] width 13 height 7
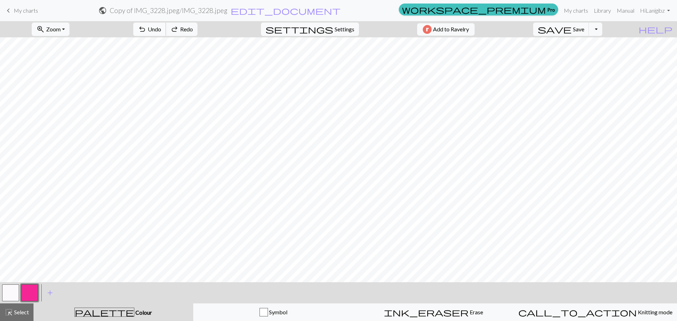
click at [161, 27] on span "Undo" at bounding box center [154, 29] width 13 height 7
click at [17, 291] on button "button" at bounding box center [10, 293] width 17 height 17
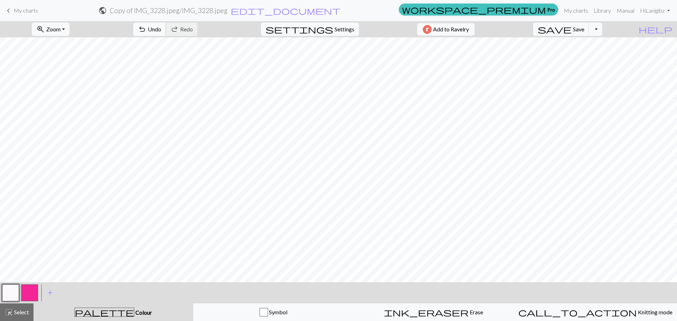
click at [161, 27] on span "Undo" at bounding box center [154, 29] width 13 height 7
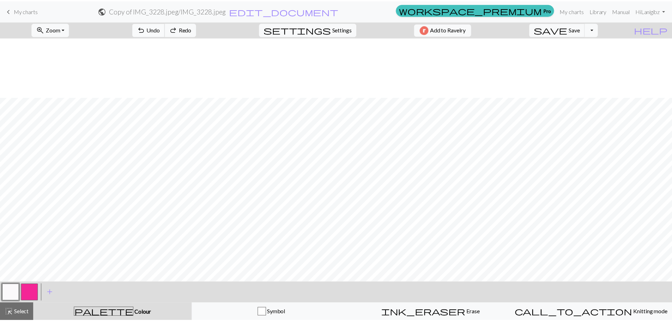
scroll to position [60, 0]
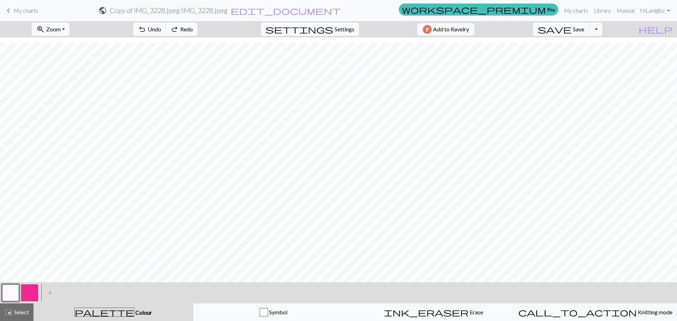
click at [13, 7] on link "keyboard_arrow_left My charts" at bounding box center [21, 11] width 34 height 12
click at [577, 31] on button "save Save Save" at bounding box center [561, 29] width 56 height 13
click at [11, 11] on div "Chart saved" at bounding box center [338, 14] width 677 height 28
click at [6, 10] on div "Chart saved" at bounding box center [338, 14] width 677 height 28
click at [8, 10] on div "Chart saved" at bounding box center [338, 14] width 677 height 28
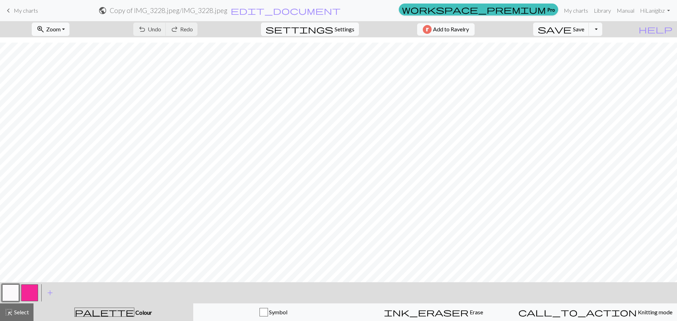
click at [41, 9] on div "keyboard_arrow_left My charts public Copy of IMG_3228.jpeg / IMG_3228.jpeg edit…" at bounding box center [338, 11] width 677 height 14
click at [22, 8] on span "My charts" at bounding box center [26, 10] width 24 height 7
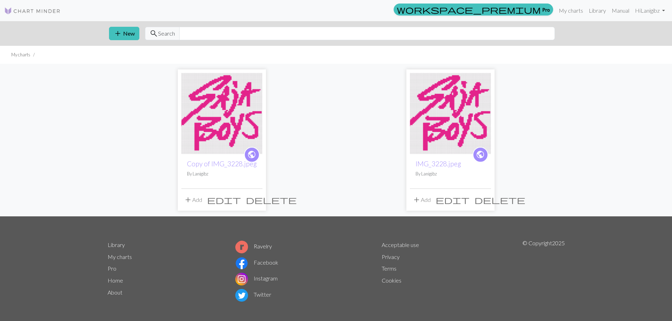
click at [485, 202] on span "delete" at bounding box center [499, 200] width 51 height 10
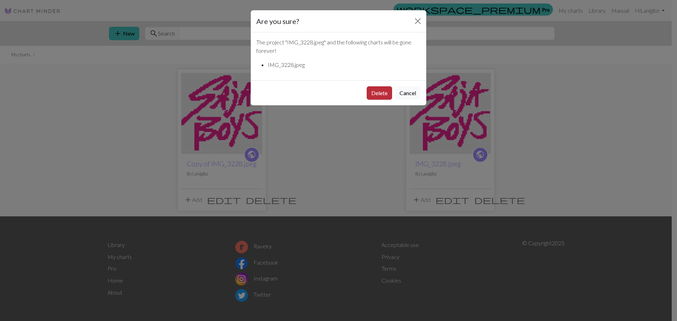
click at [374, 91] on button "Delete" at bounding box center [379, 92] width 25 height 13
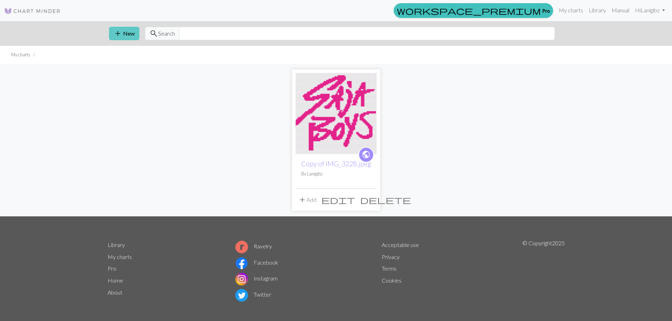
click at [120, 31] on span "add" at bounding box center [118, 34] width 8 height 10
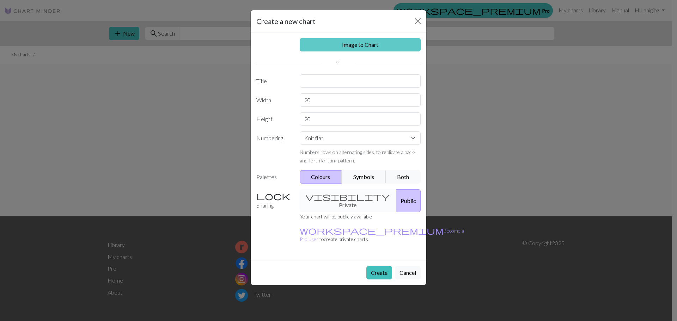
click at [380, 41] on link "Image to Chart" at bounding box center [360, 44] width 121 height 13
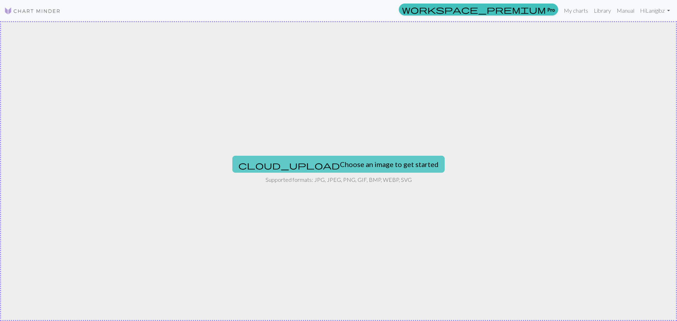
click at [330, 165] on button "cloud_upload Choose an image to get started" at bounding box center [338, 164] width 212 height 17
click at [330, 172] on button "cloud_upload Choose an image to get started" at bounding box center [338, 164] width 212 height 17
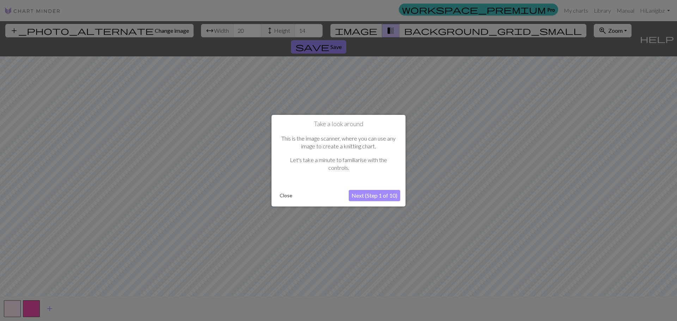
click at [371, 200] on button "Next (Step 1 of 10)" at bounding box center [374, 195] width 51 height 11
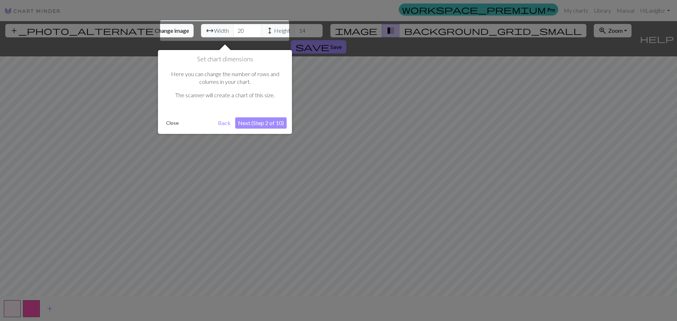
click at [243, 123] on button "Next (Step 2 of 10)" at bounding box center [260, 122] width 51 height 11
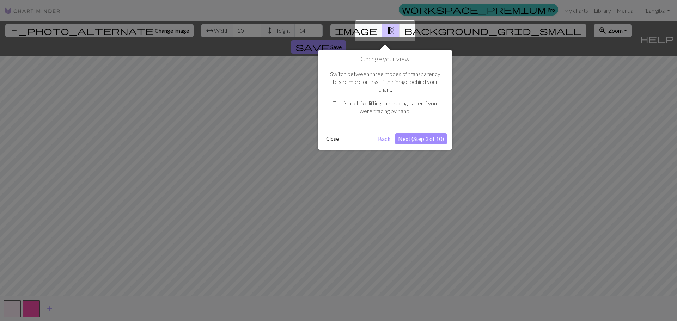
click at [413, 133] on button "Next (Step 3 of 10)" at bounding box center [420, 138] width 51 height 11
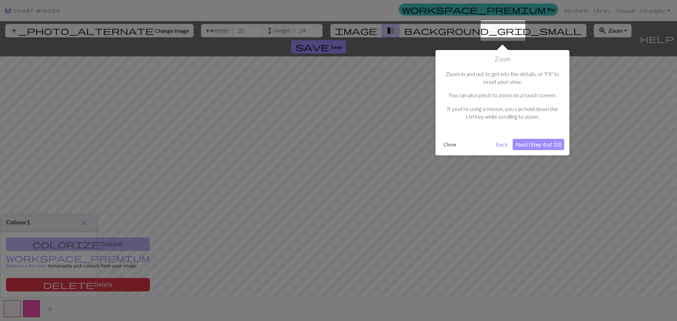
click at [544, 144] on button "Next (Step 4 of 10)" at bounding box center [538, 144] width 51 height 11
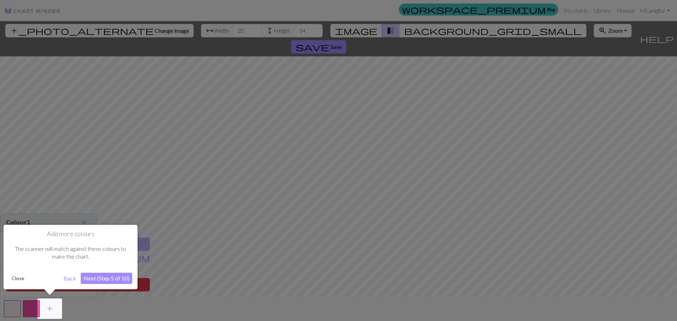
click at [110, 280] on button "Next (Step 5 of 10)" at bounding box center [106, 278] width 51 height 11
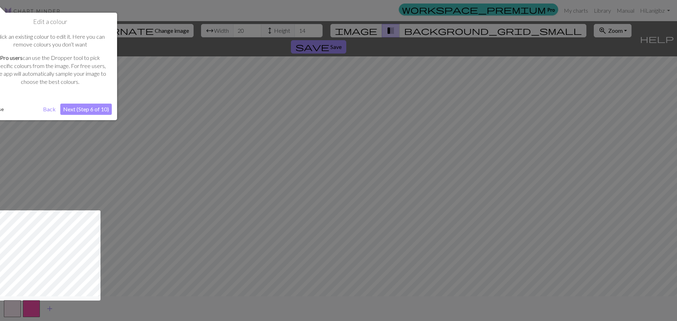
click at [88, 105] on button "Next (Step 6 of 10)" at bounding box center [85, 109] width 51 height 11
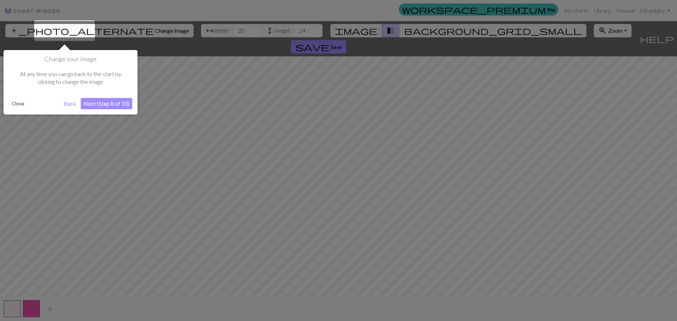
click at [102, 104] on button "Next (Step 8 of 10)" at bounding box center [106, 103] width 51 height 11
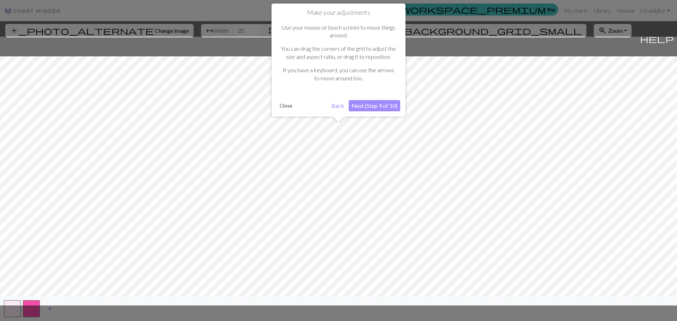
click at [364, 107] on button "Next (Step 9 of 10)" at bounding box center [374, 105] width 51 height 11
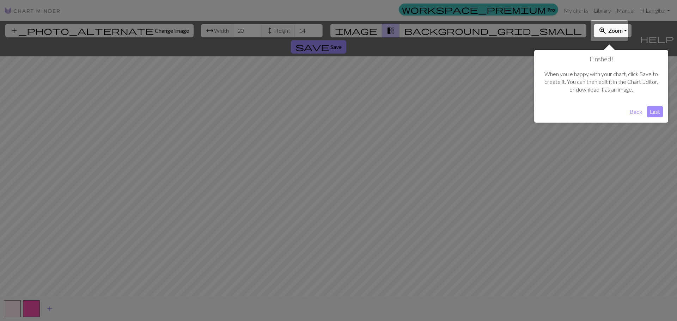
click at [658, 112] on button "Last" at bounding box center [655, 111] width 16 height 11
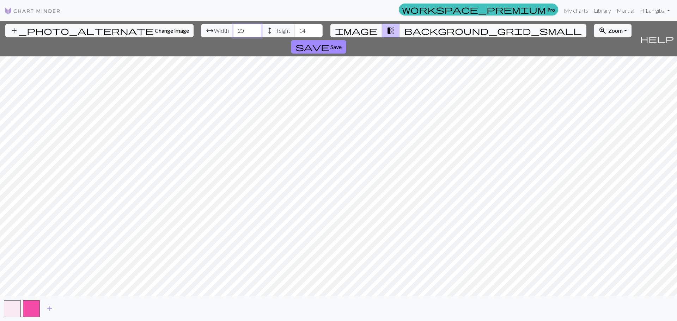
click at [233, 30] on input "20" at bounding box center [247, 30] width 28 height 13
drag, startPoint x: 212, startPoint y: 30, endPoint x: 135, endPoint y: 30, distance: 76.9
click at [135, 30] on div "add_photo_alternate Change image arrow_range Width 20 height Height 14 image tr…" at bounding box center [318, 38] width 637 height 35
click at [407, 29] on button "background_grid_small" at bounding box center [493, 30] width 187 height 13
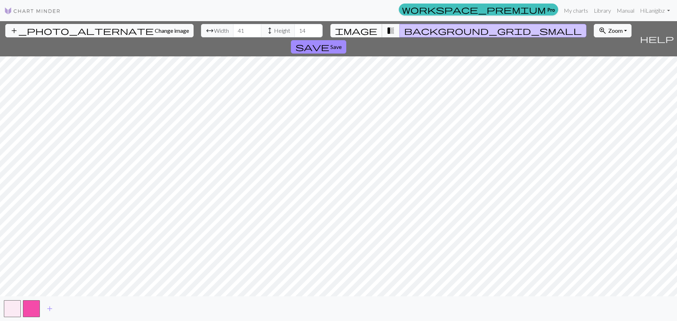
click at [367, 29] on span "image" at bounding box center [356, 31] width 42 height 10
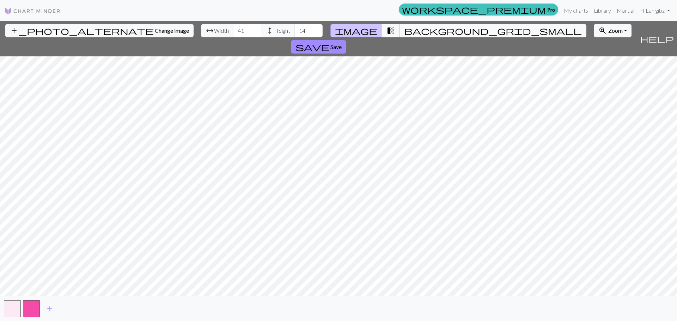
click at [387, 31] on span "transition_fade" at bounding box center [391, 31] width 8 height 10
drag, startPoint x: 419, startPoint y: 29, endPoint x: 404, endPoint y: 29, distance: 15.5
click at [419, 29] on div "add_photo_alternate Change image arrow_range Width 41 height Height 14 image tr…" at bounding box center [318, 38] width 637 height 35
click at [404, 29] on span "background_grid_small" at bounding box center [493, 31] width 178 height 10
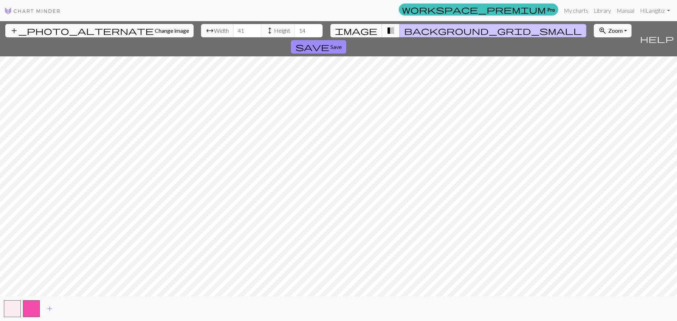
click at [408, 29] on button "background_grid_small" at bounding box center [493, 30] width 187 height 13
drag, startPoint x: 271, startPoint y: 30, endPoint x: 256, endPoint y: 30, distance: 14.5
click at [256, 30] on div "arrow_range Width 41 height Height 14" at bounding box center [262, 30] width 122 height 13
drag, startPoint x: 219, startPoint y: 31, endPoint x: 205, endPoint y: 31, distance: 14.5
click at [233, 31] on input "40" at bounding box center [247, 30] width 28 height 13
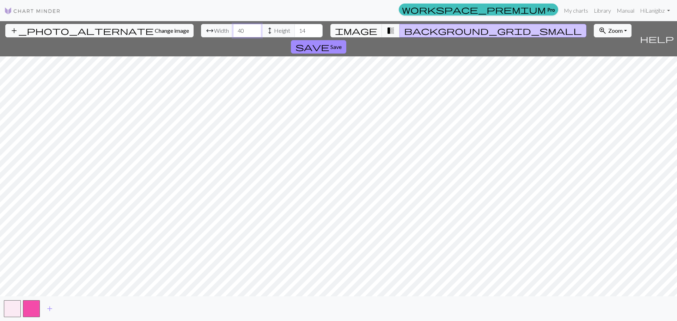
drag, startPoint x: 210, startPoint y: 30, endPoint x: 8, endPoint y: 31, distance: 202.5
click at [16, 31] on div "add_photo_alternate Change image arrow_range Width 40 height Height 14 image tr…" at bounding box center [318, 38] width 637 height 35
type input "81"
click at [295, 32] on input "14" at bounding box center [309, 30] width 28 height 13
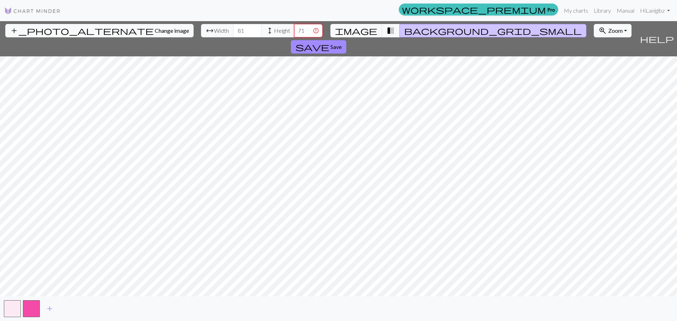
click at [295, 31] on input "1471" at bounding box center [309, 30] width 28 height 13
click at [295, 30] on input "1471" at bounding box center [309, 30] width 28 height 13
type input "1"
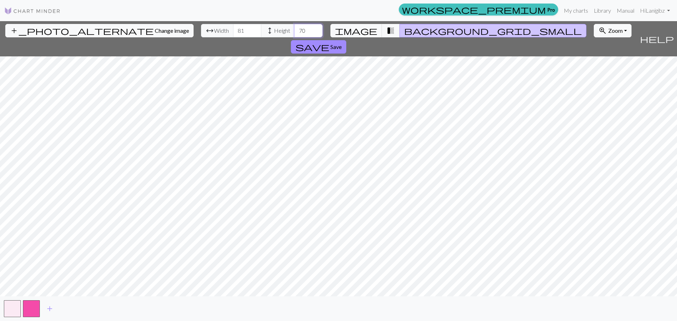
type input "70"
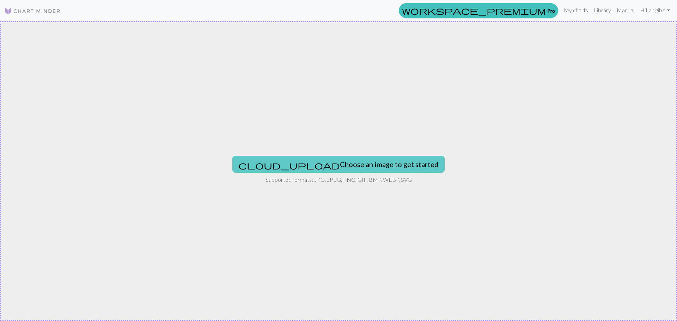
click at [322, 166] on button "cloud_upload Choose an image to get started" at bounding box center [338, 164] width 212 height 17
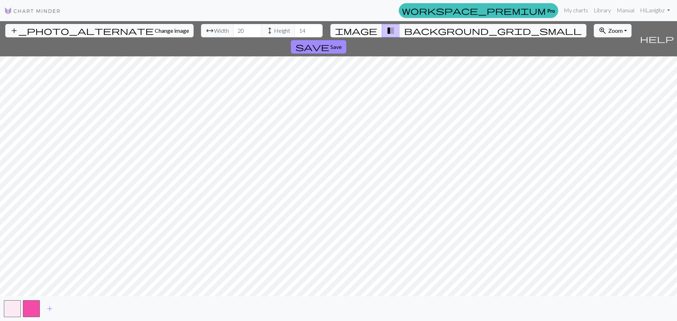
click at [3, 309] on div "add" at bounding box center [338, 309] width 677 height 25
click at [5, 307] on button "button" at bounding box center [12, 309] width 17 height 17
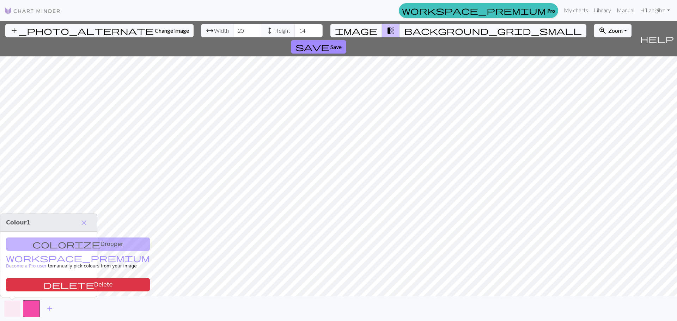
click at [19, 309] on button "button" at bounding box center [12, 309] width 17 height 17
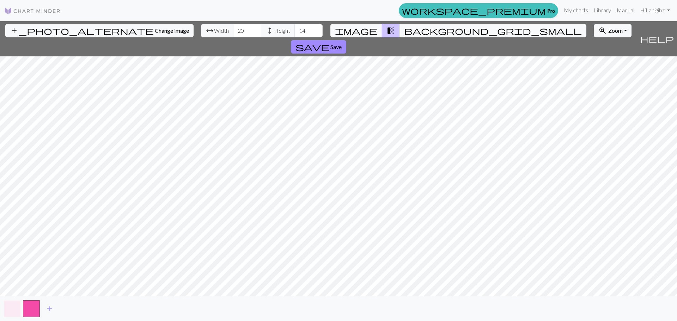
click at [13, 305] on button "button" at bounding box center [12, 309] width 17 height 17
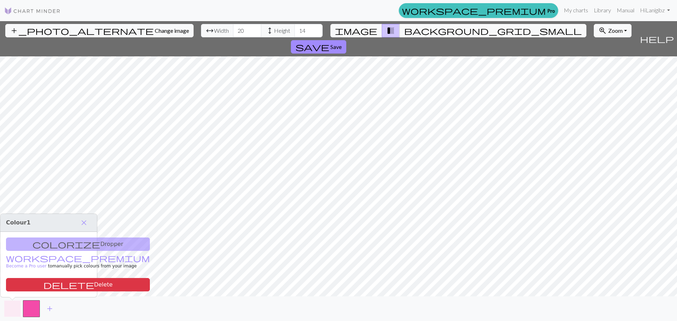
click at [10, 315] on button "button" at bounding box center [12, 309] width 17 height 17
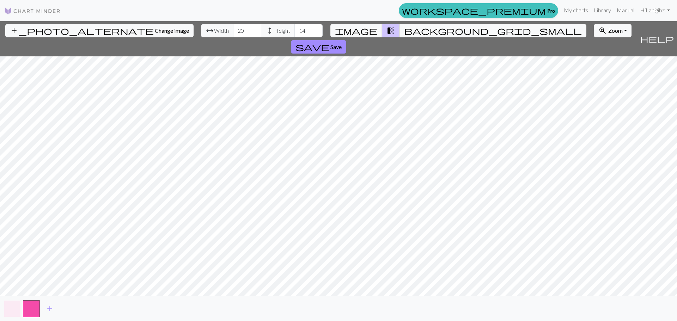
click at [13, 310] on button "button" at bounding box center [12, 309] width 17 height 17
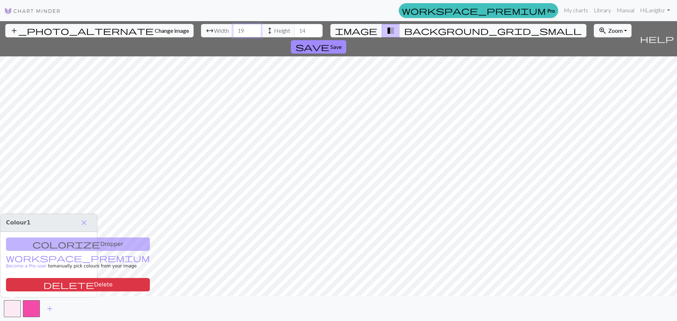
click at [233, 34] on input "19" at bounding box center [247, 30] width 28 height 13
drag, startPoint x: 209, startPoint y: 29, endPoint x: 186, endPoint y: 29, distance: 22.6
click at [201, 29] on div "arrow_range Width 19 height Height 14" at bounding box center [262, 30] width 122 height 13
type input "40"
drag, startPoint x: 269, startPoint y: 29, endPoint x: 217, endPoint y: 22, distance: 52.7
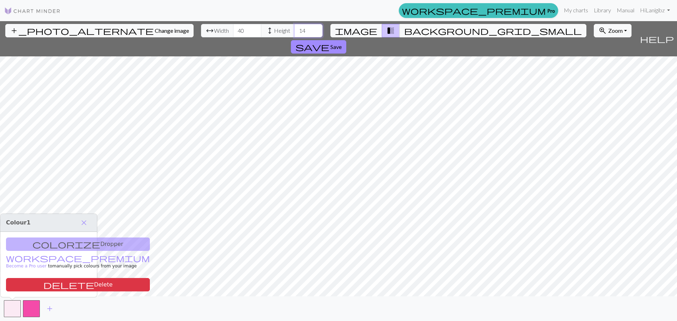
click at [227, 24] on div "add_photo_alternate Change image arrow_range Width 40 height Height 14 image tr…" at bounding box center [318, 38] width 637 height 35
type input "2"
click at [406, 28] on span "background_grid_small" at bounding box center [493, 31] width 178 height 10
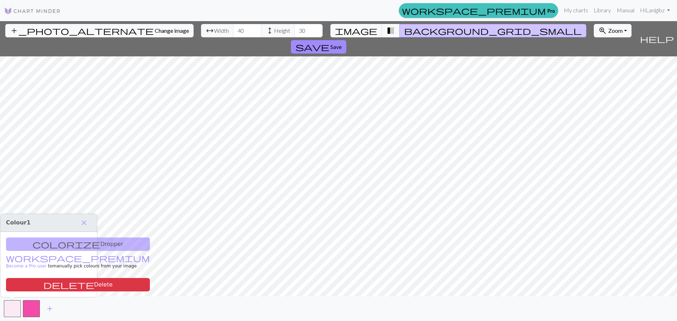
click at [400, 29] on button "background_grid_small" at bounding box center [493, 30] width 187 height 13
click at [387, 30] on span "transition_fade" at bounding box center [391, 31] width 8 height 10
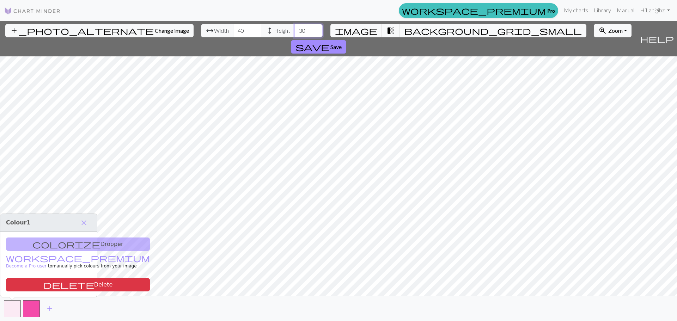
drag, startPoint x: 272, startPoint y: 30, endPoint x: 189, endPoint y: 31, distance: 83.3
click at [201, 31] on div "arrow_range Width 40 height Height 30" at bounding box center [262, 30] width 122 height 13
drag, startPoint x: 272, startPoint y: 28, endPoint x: 207, endPoint y: 20, distance: 65.4
click at [231, 26] on div "arrow_range Width 40 height Height 40" at bounding box center [262, 30] width 122 height 13
drag, startPoint x: 268, startPoint y: 31, endPoint x: 257, endPoint y: 30, distance: 11.0
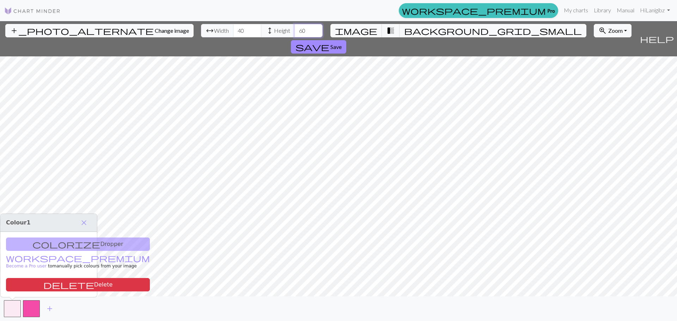
click at [295, 30] on input "60" at bounding box center [309, 30] width 28 height 13
drag, startPoint x: 269, startPoint y: 29, endPoint x: 181, endPoint y: 16, distance: 89.9
click at [213, 28] on div "arrow_range Width 40 height Height 50" at bounding box center [262, 30] width 122 height 13
drag, startPoint x: 271, startPoint y: 31, endPoint x: 231, endPoint y: 32, distance: 39.9
click at [231, 32] on div "arrow_range Width 40 height Height 80" at bounding box center [262, 30] width 122 height 13
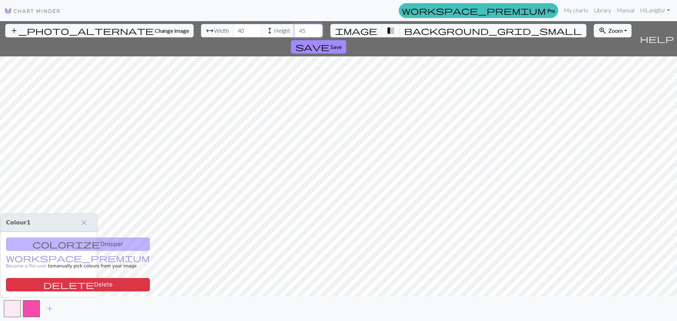
drag, startPoint x: 272, startPoint y: 31, endPoint x: 215, endPoint y: 30, distance: 56.8
click at [218, 30] on div "arrow_range Width 40 height Height 45" at bounding box center [262, 30] width 122 height 13
drag, startPoint x: 271, startPoint y: 30, endPoint x: 176, endPoint y: 32, distance: 94.9
click at [201, 32] on div "arrow_range Width 40 height Height 40" at bounding box center [262, 30] width 122 height 13
drag, startPoint x: 269, startPoint y: 29, endPoint x: 228, endPoint y: 28, distance: 41.6
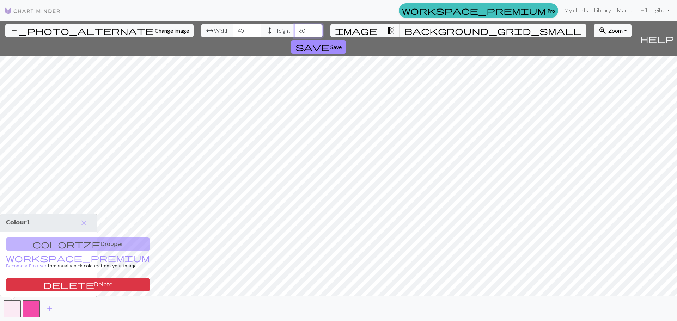
click at [228, 28] on div "arrow_range Width 40 height Height 60" at bounding box center [262, 30] width 122 height 13
drag, startPoint x: 273, startPoint y: 32, endPoint x: 225, endPoint y: 31, distance: 48.0
click at [225, 32] on div "arrow_range Width 40 height Height 80" at bounding box center [262, 30] width 122 height 13
type input "30"
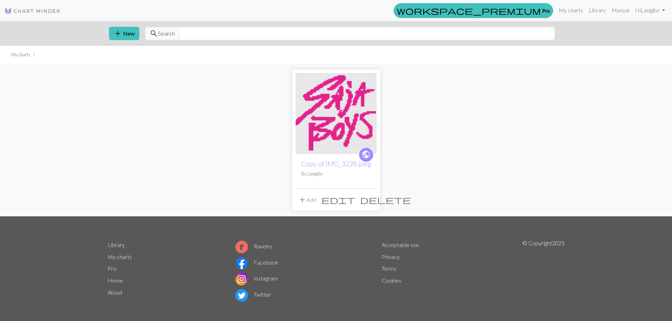
click at [318, 111] on img at bounding box center [336, 113] width 81 height 81
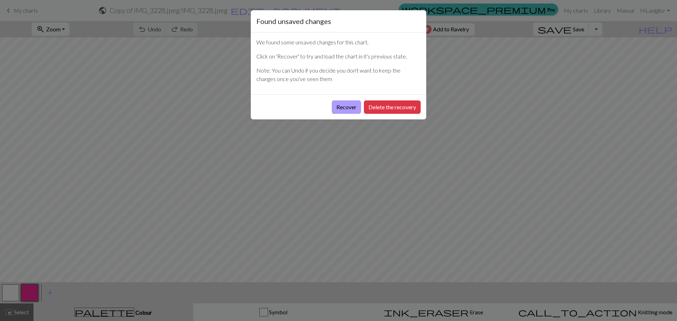
click at [347, 108] on button "Recover" at bounding box center [346, 107] width 29 height 13
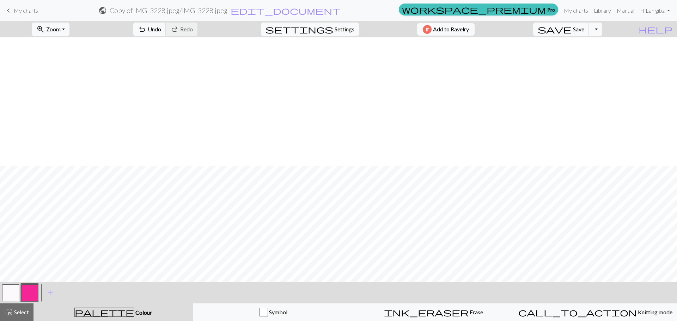
scroll to position [342, 0]
click at [67, 32] on button "zoom_in Zoom Zoom" at bounding box center [51, 29] width 38 height 13
click at [72, 69] on button "Fit height" at bounding box center [60, 67] width 56 height 11
click at [347, 29] on span "Settings" at bounding box center [345, 29] width 20 height 8
